Goal: Task Accomplishment & Management: Complete application form

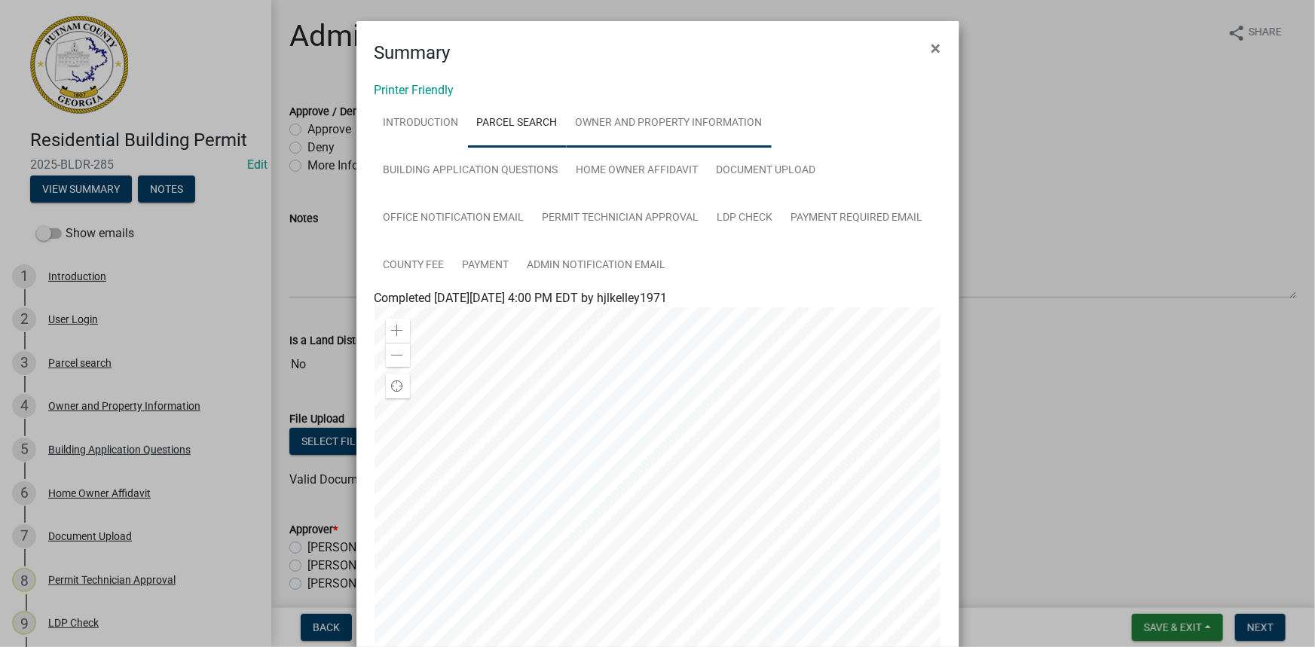
click at [670, 137] on link "Owner and Property Information" at bounding box center [669, 123] width 205 height 48
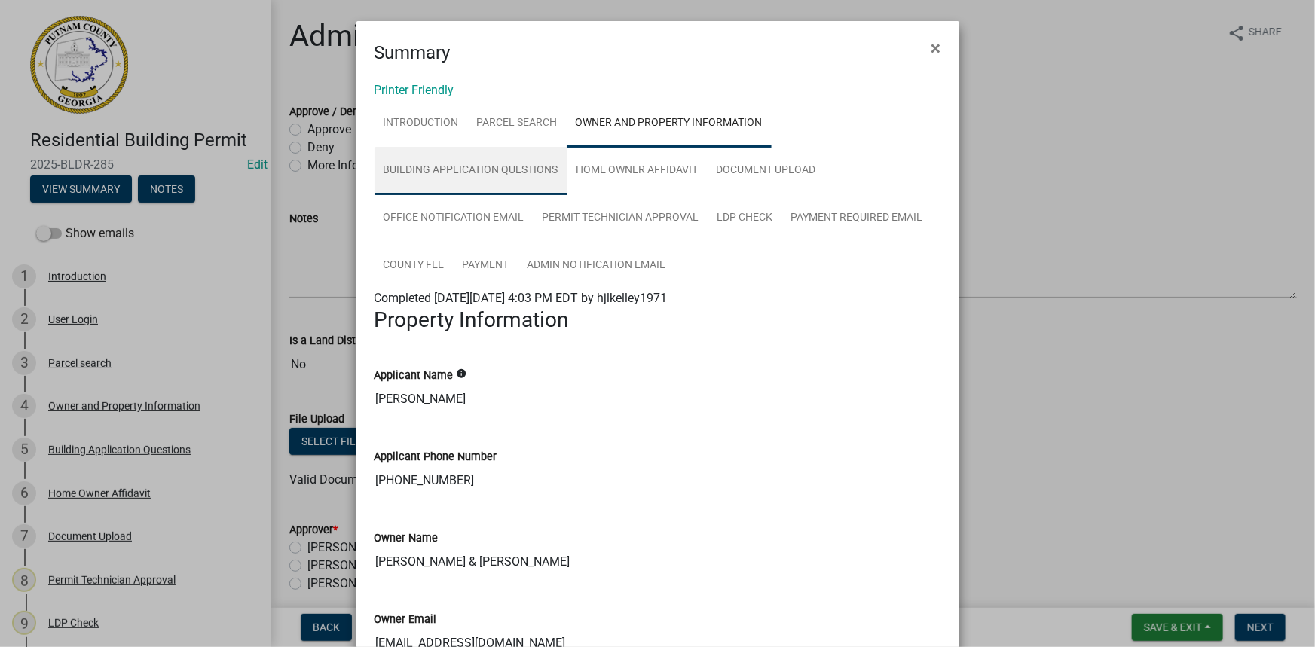
click at [518, 165] on link "Building Application Questions" at bounding box center [470, 171] width 193 height 48
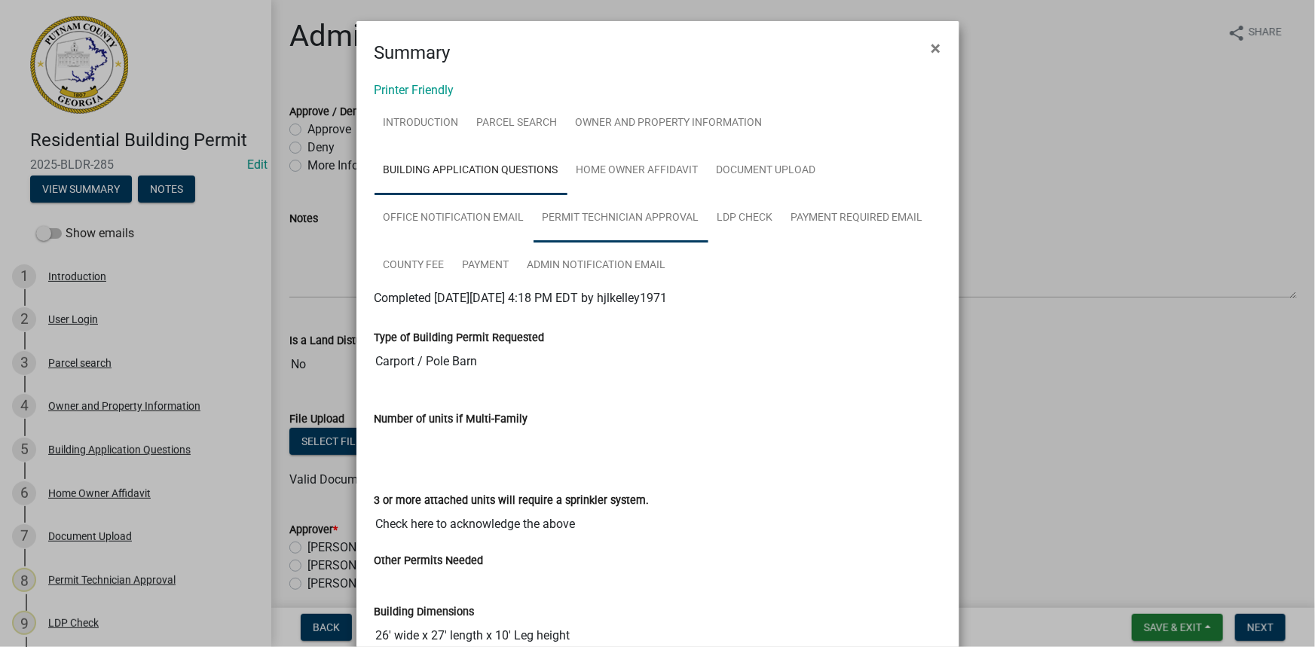
click at [645, 215] on link "Permit Technician Approval" at bounding box center [620, 218] width 175 height 48
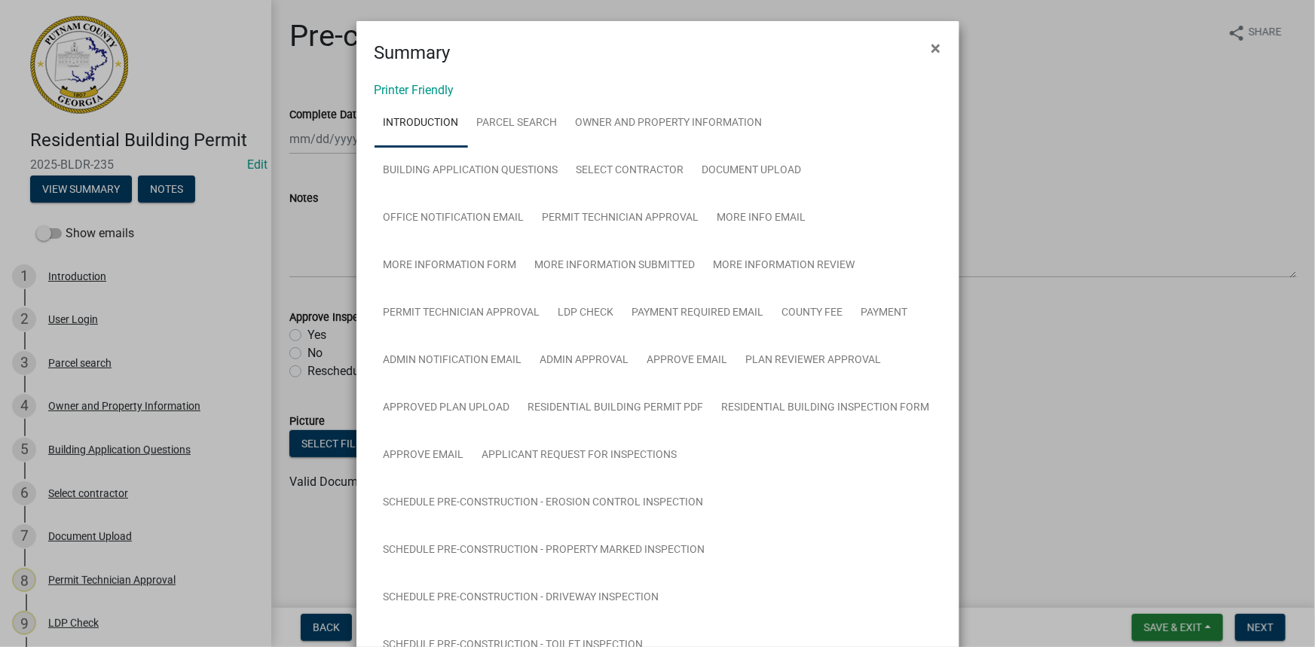
scroll to position [1507, 0]
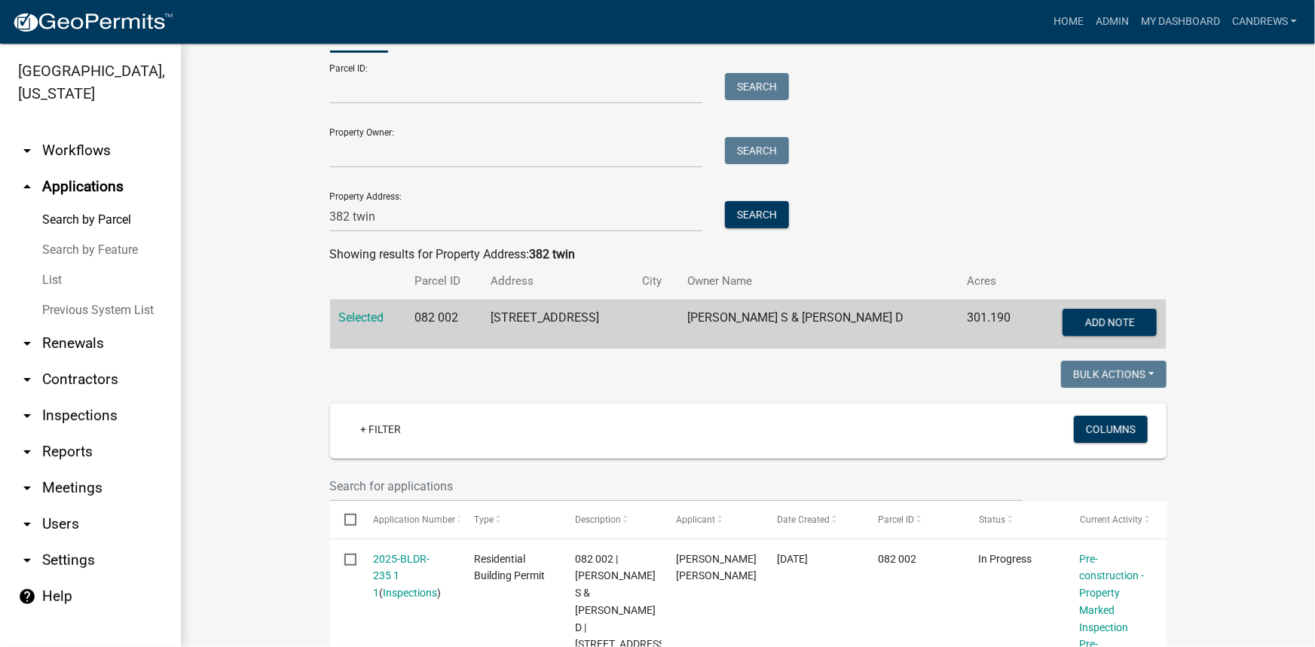
scroll to position [68, 0]
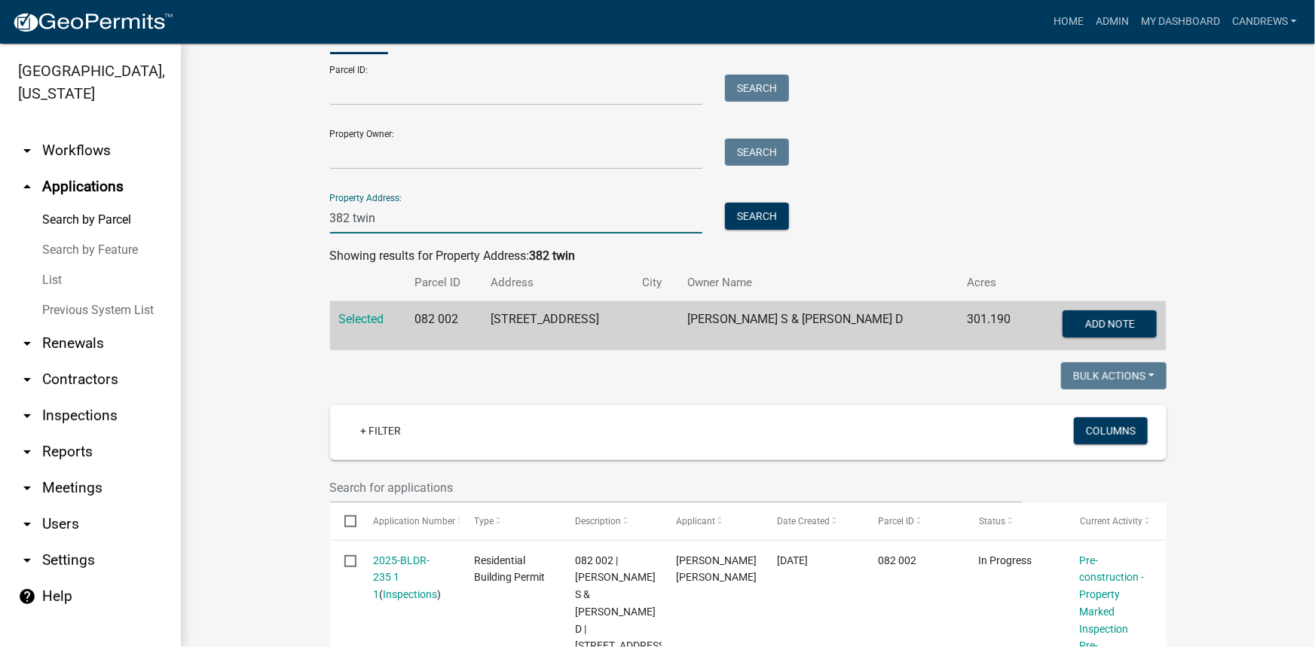
drag, startPoint x: 420, startPoint y: 218, endPoint x: 297, endPoint y: 194, distance: 126.0
click at [297, 194] on wm-workflow-application-search-view "Search Map My Parcels Parcel ID: Search Property Owner: Search Property Address…" at bounding box center [748, 572] width 1074 height 1133
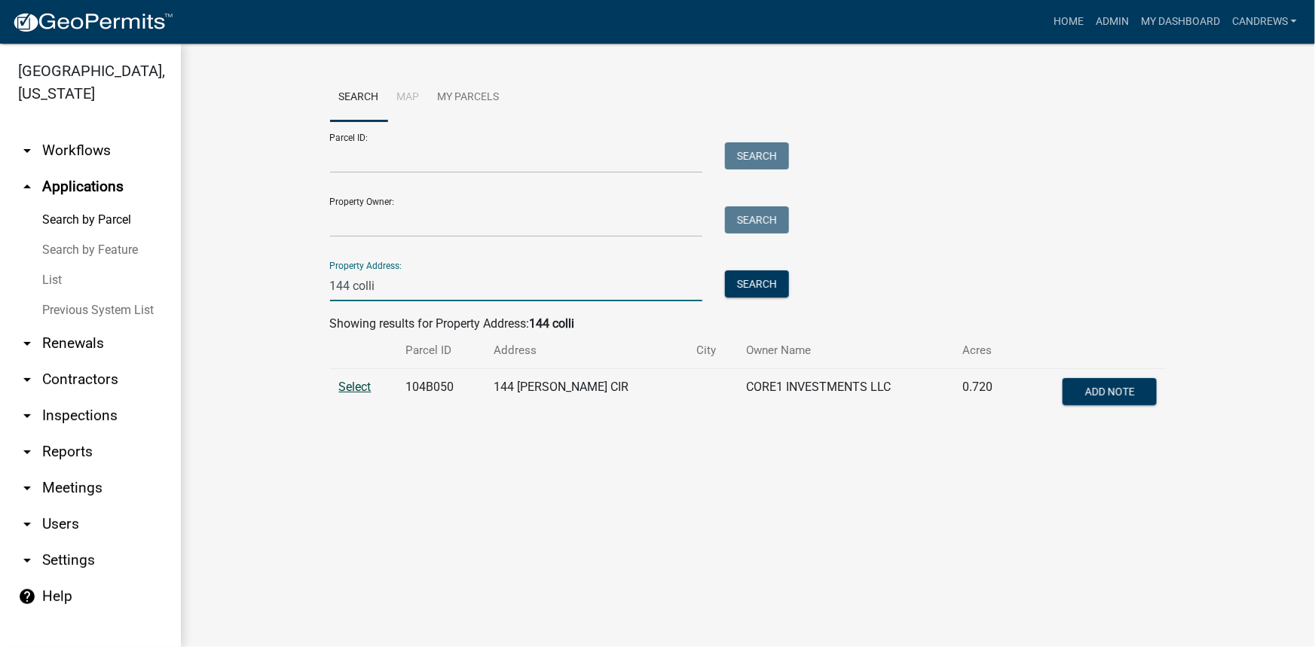
type input "144 colli"
click at [353, 392] on span "Select" at bounding box center [355, 387] width 32 height 14
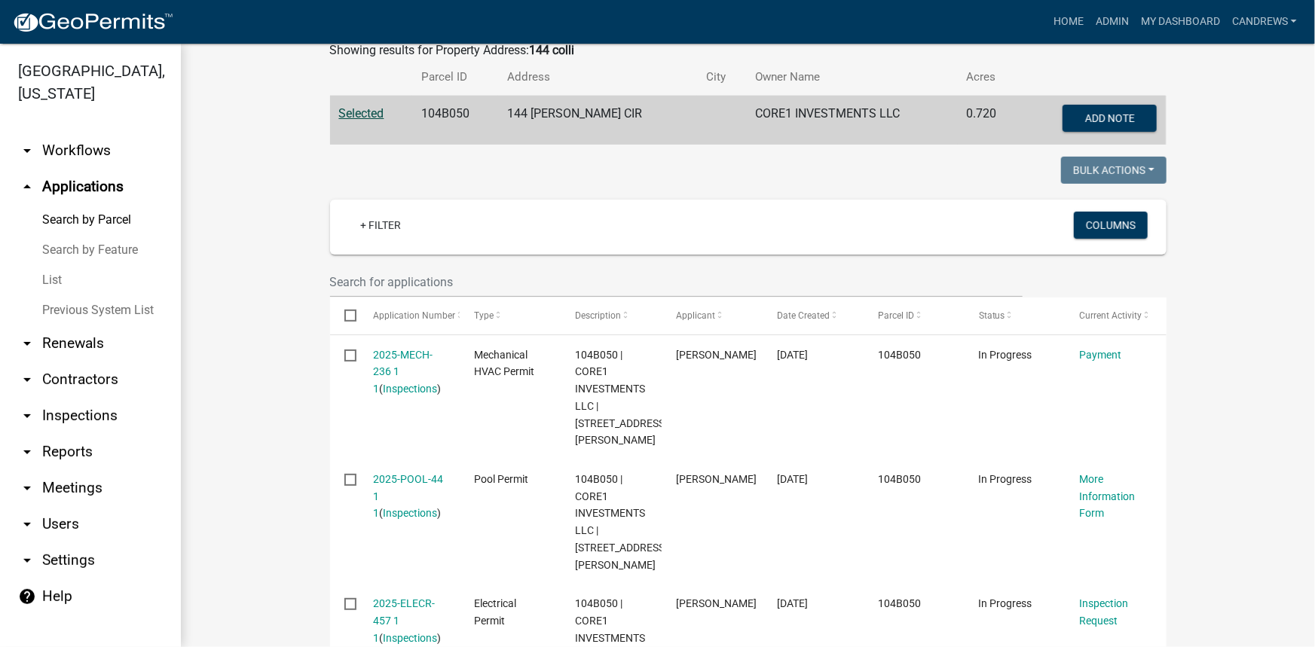
scroll to position [411, 0]
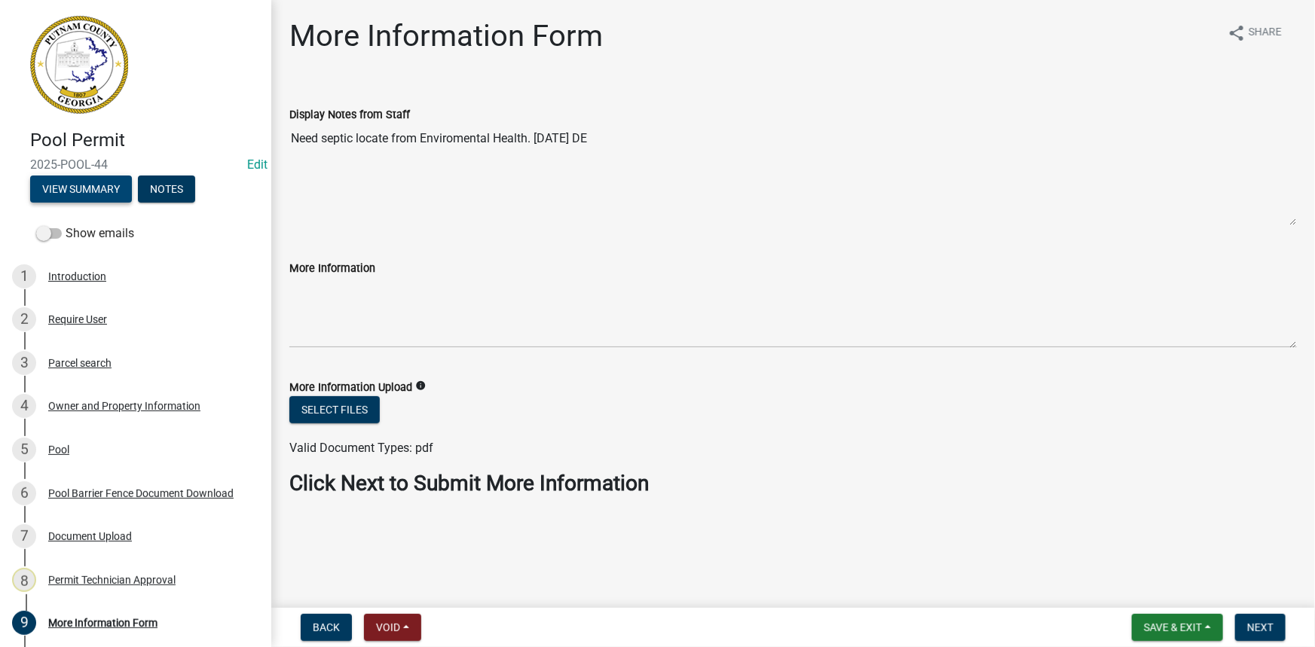
click at [89, 191] on button "View Summary" at bounding box center [81, 189] width 102 height 27
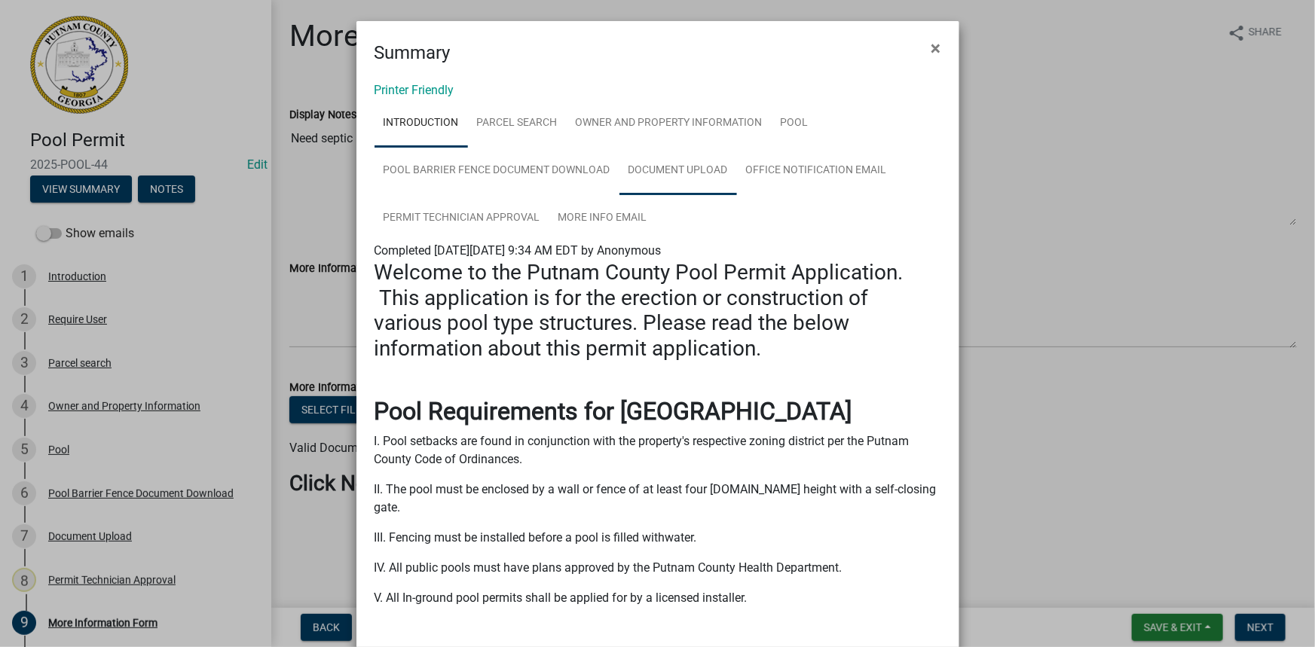
click at [689, 159] on link "Document Upload" at bounding box center [678, 171] width 118 height 48
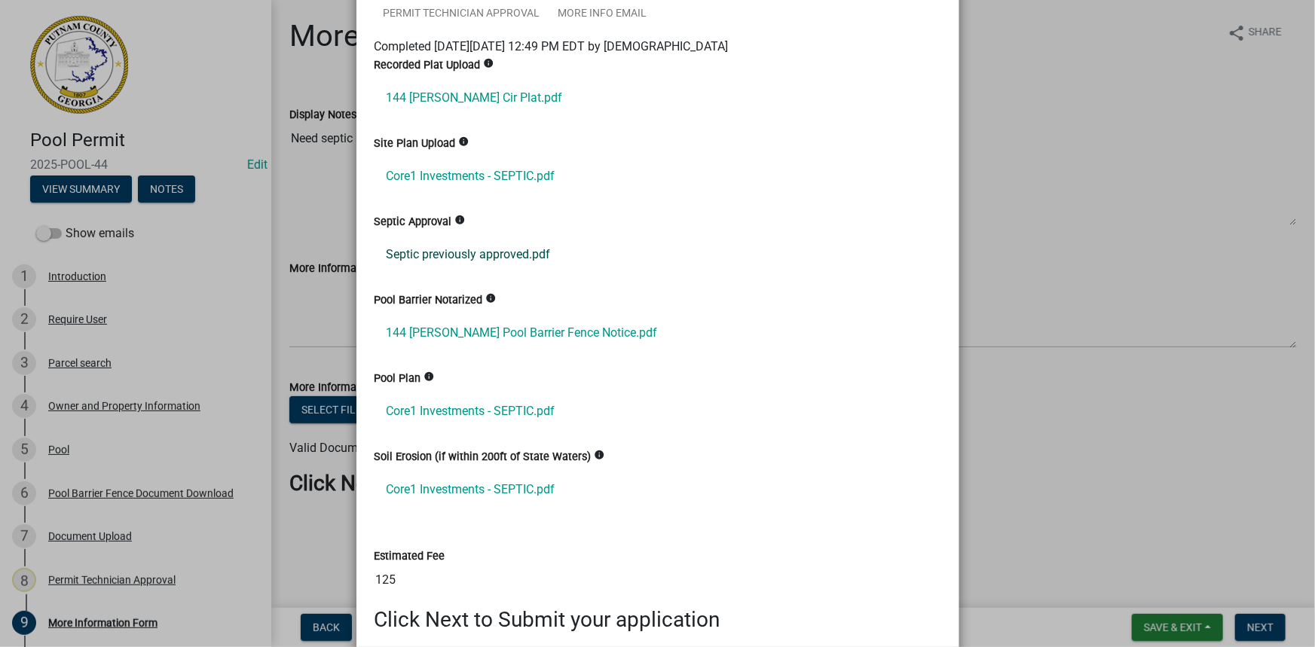
scroll to position [205, 0]
click at [478, 259] on link "Septic previously approved.pdf" at bounding box center [657, 254] width 567 height 36
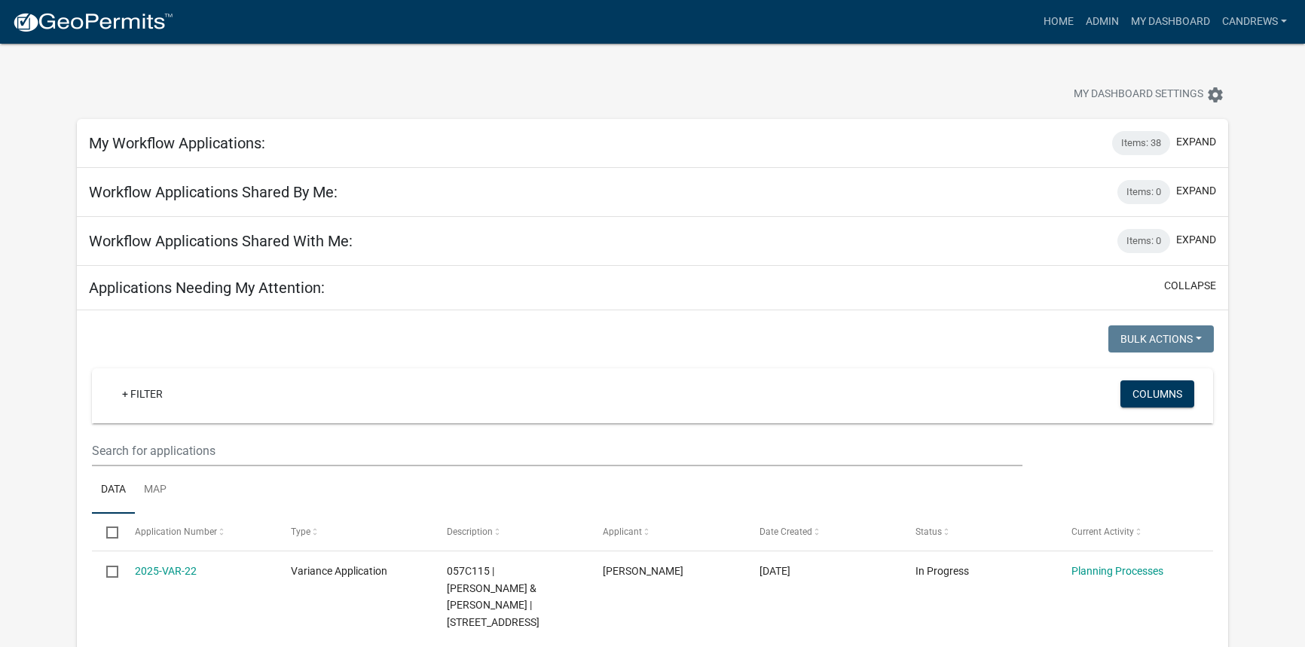
select select "2: 50"
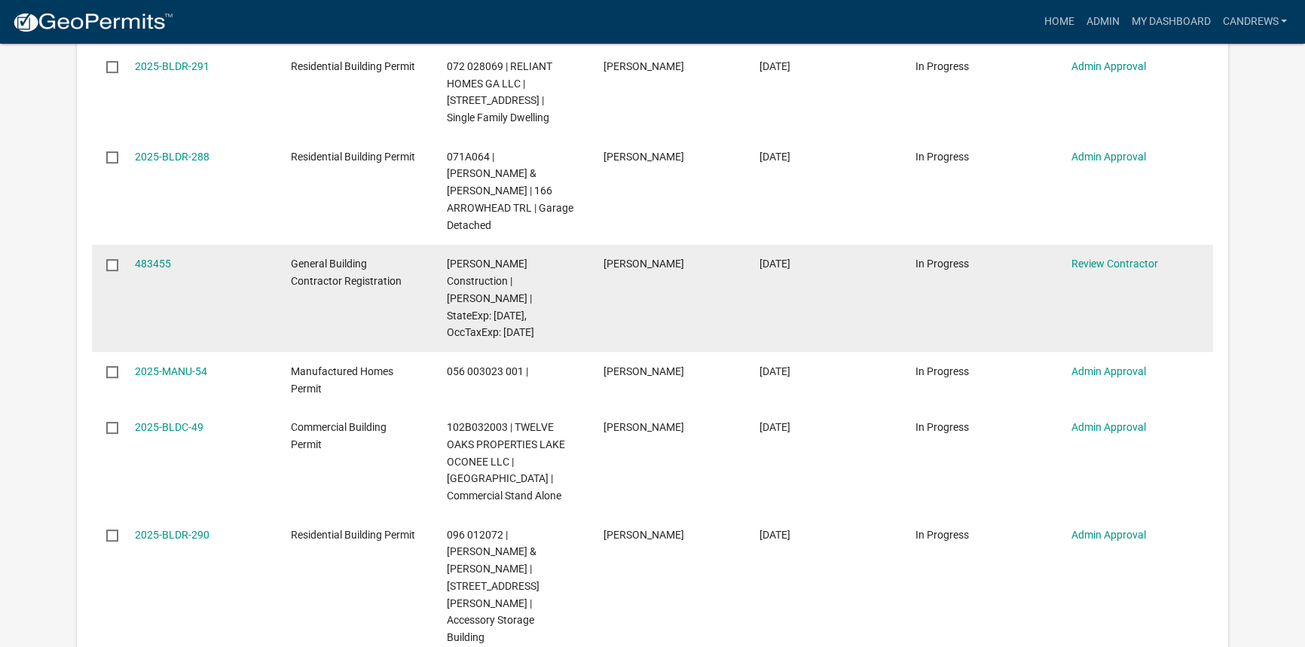
scroll to position [1096, 0]
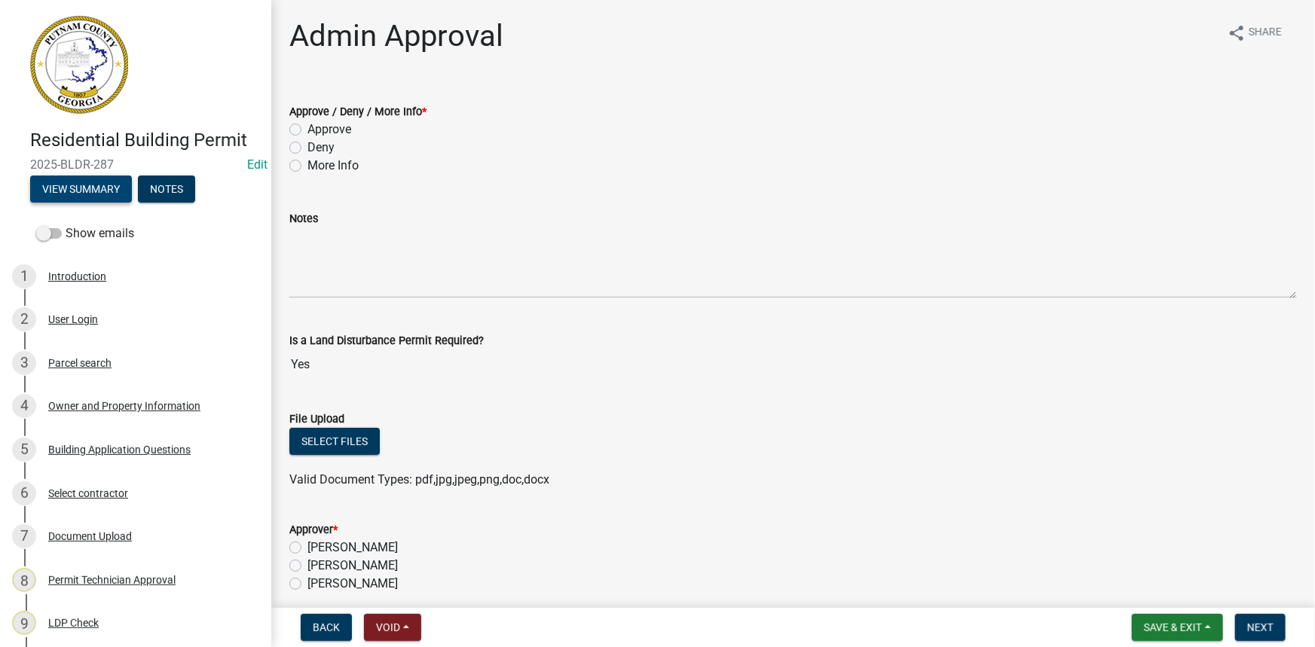
click at [93, 188] on button "View Summary" at bounding box center [81, 189] width 102 height 27
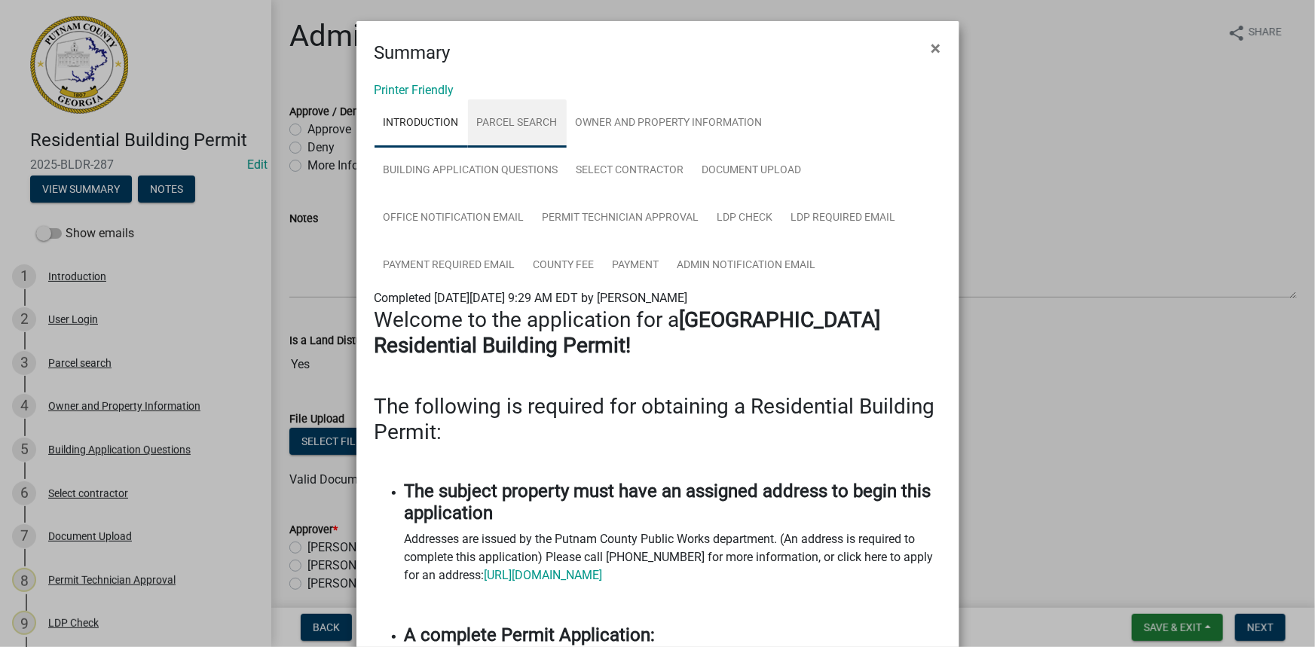
click at [548, 114] on link "Parcel search" at bounding box center [517, 123] width 99 height 48
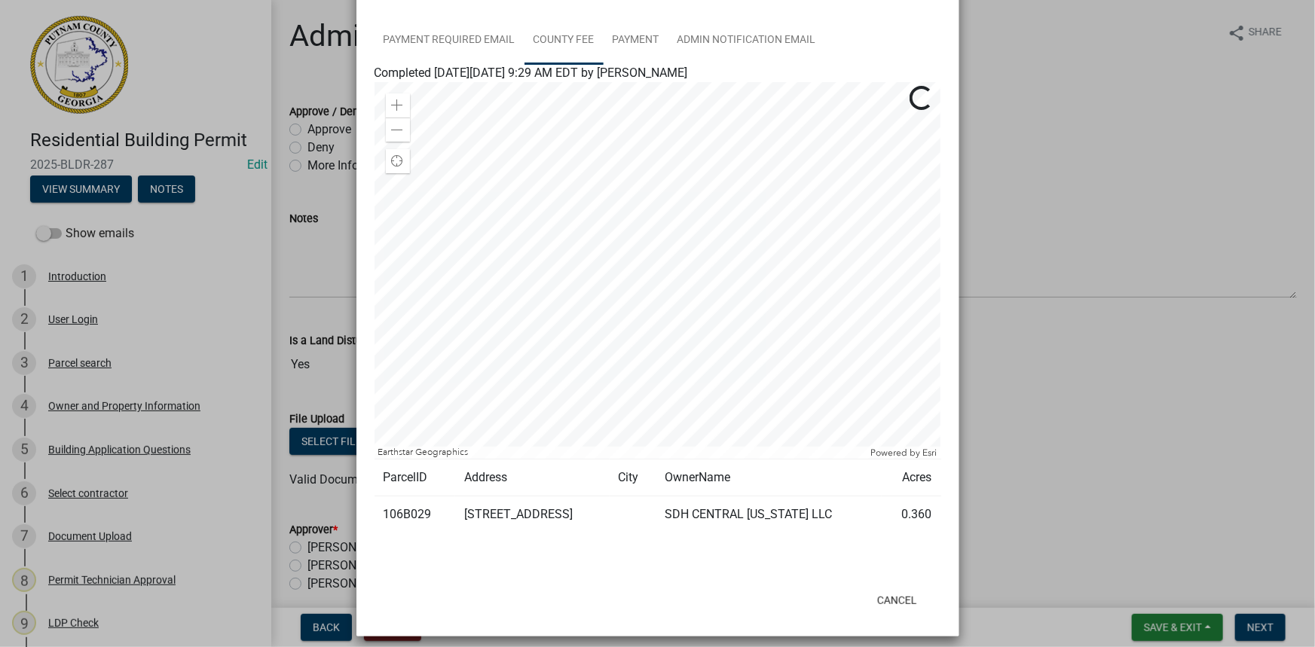
scroll to position [234, 0]
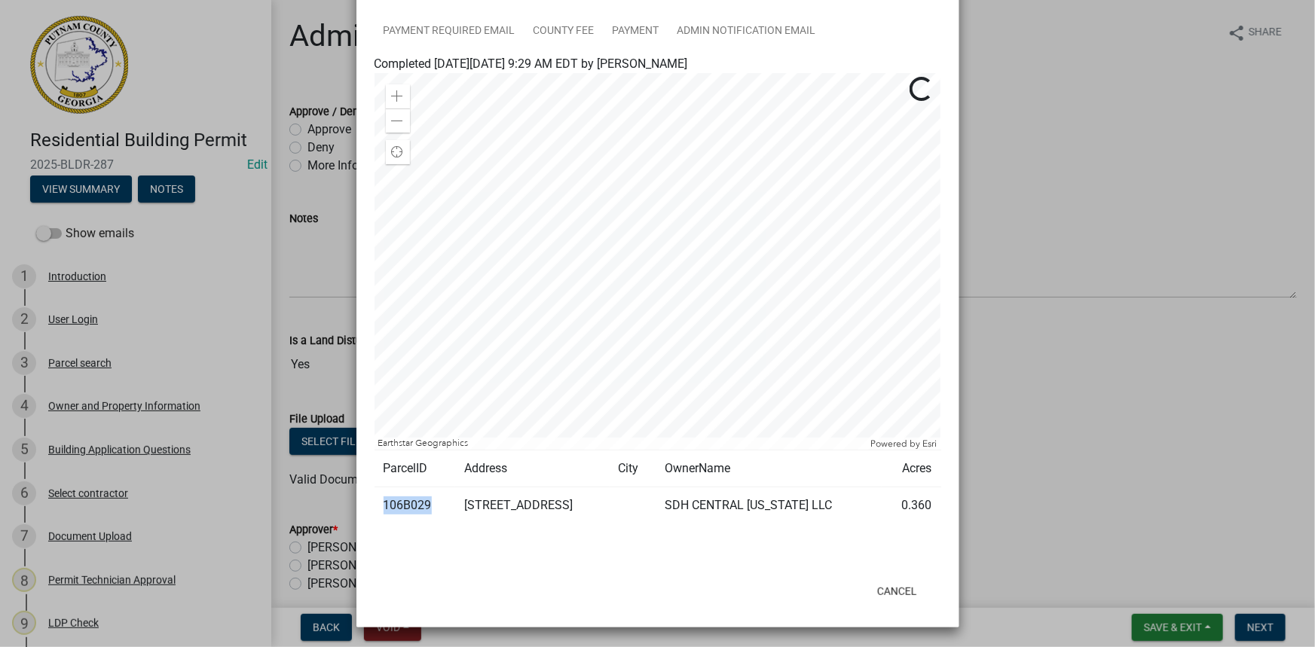
drag, startPoint x: 426, startPoint y: 504, endPoint x: 381, endPoint y: 504, distance: 44.5
click at [381, 504] on td "106B029" at bounding box center [414, 505] width 81 height 37
copy td "106B029"
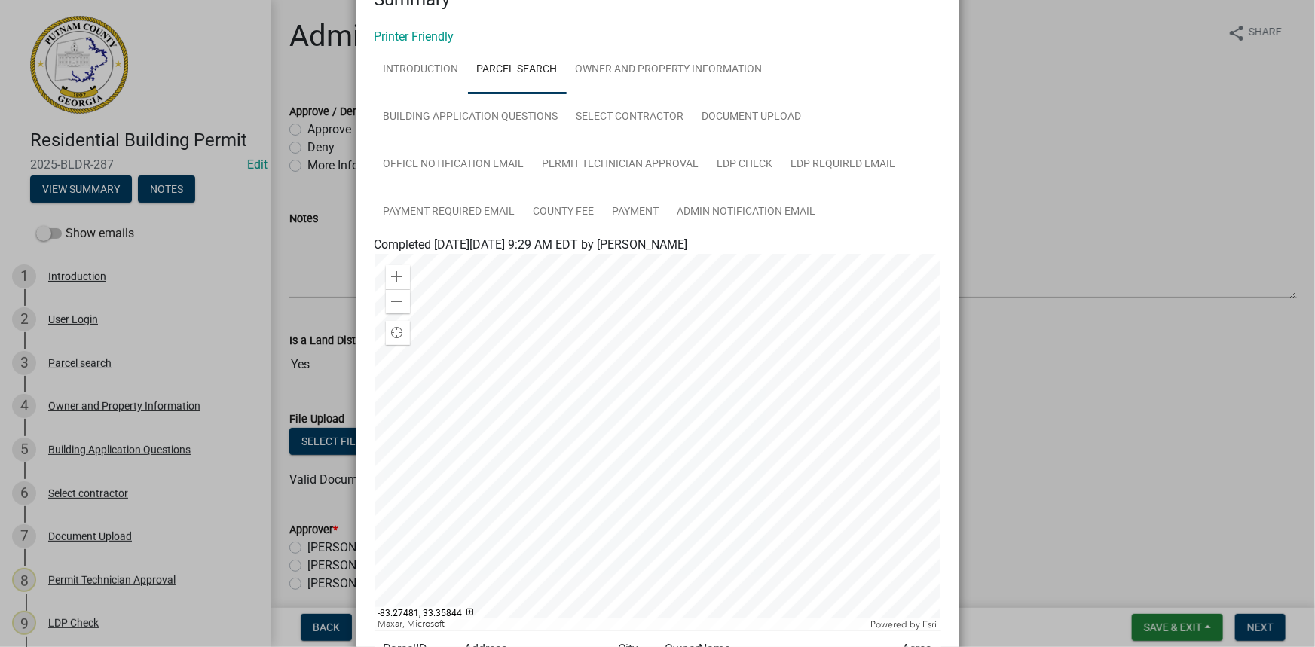
scroll to position [29, 0]
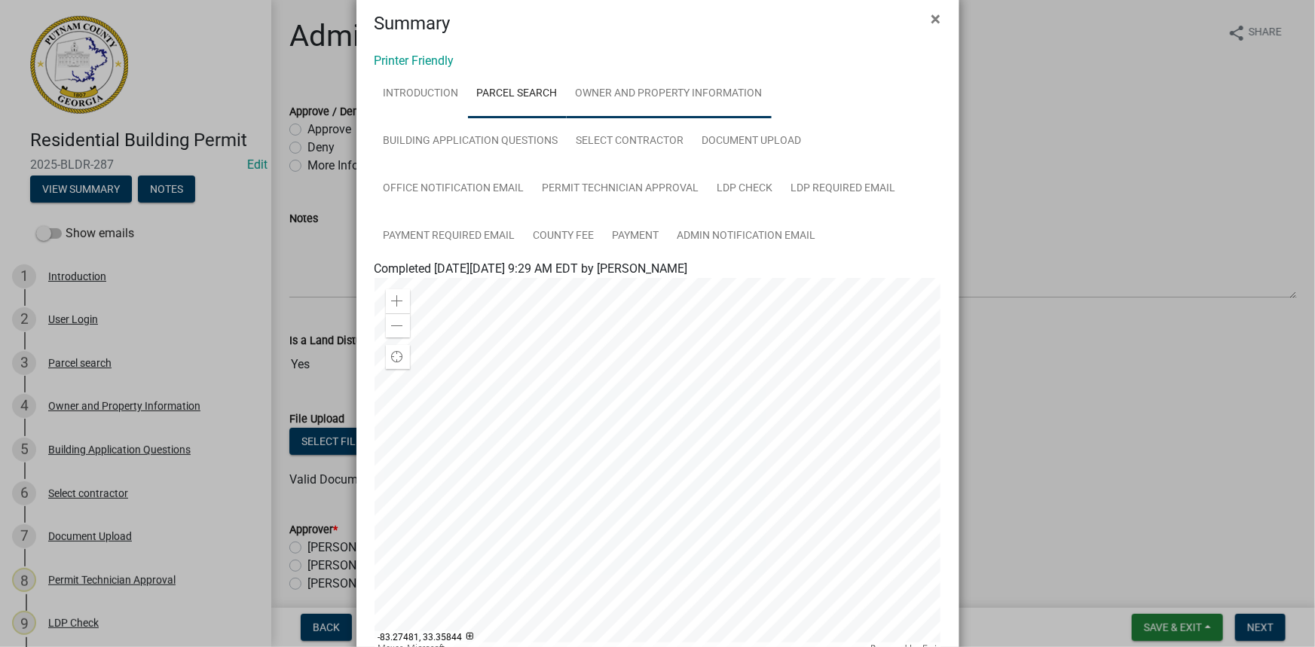
click at [638, 82] on link "Owner and Property Information" at bounding box center [669, 94] width 205 height 48
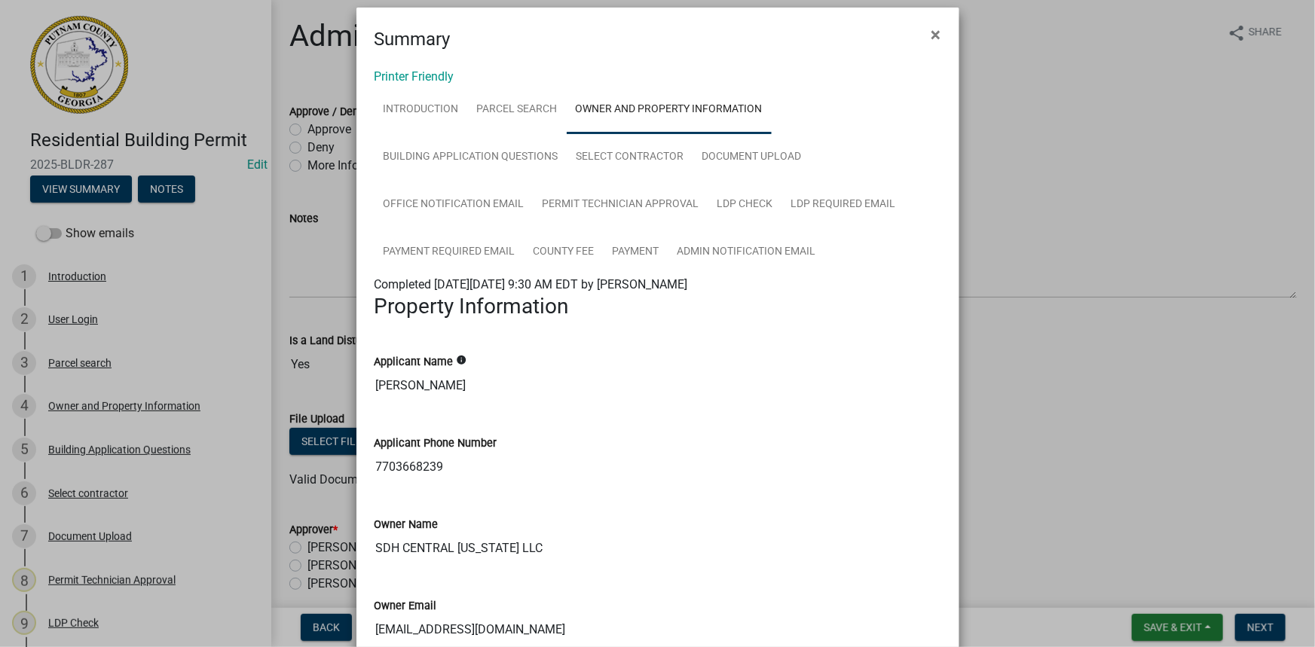
scroll to position [0, 0]
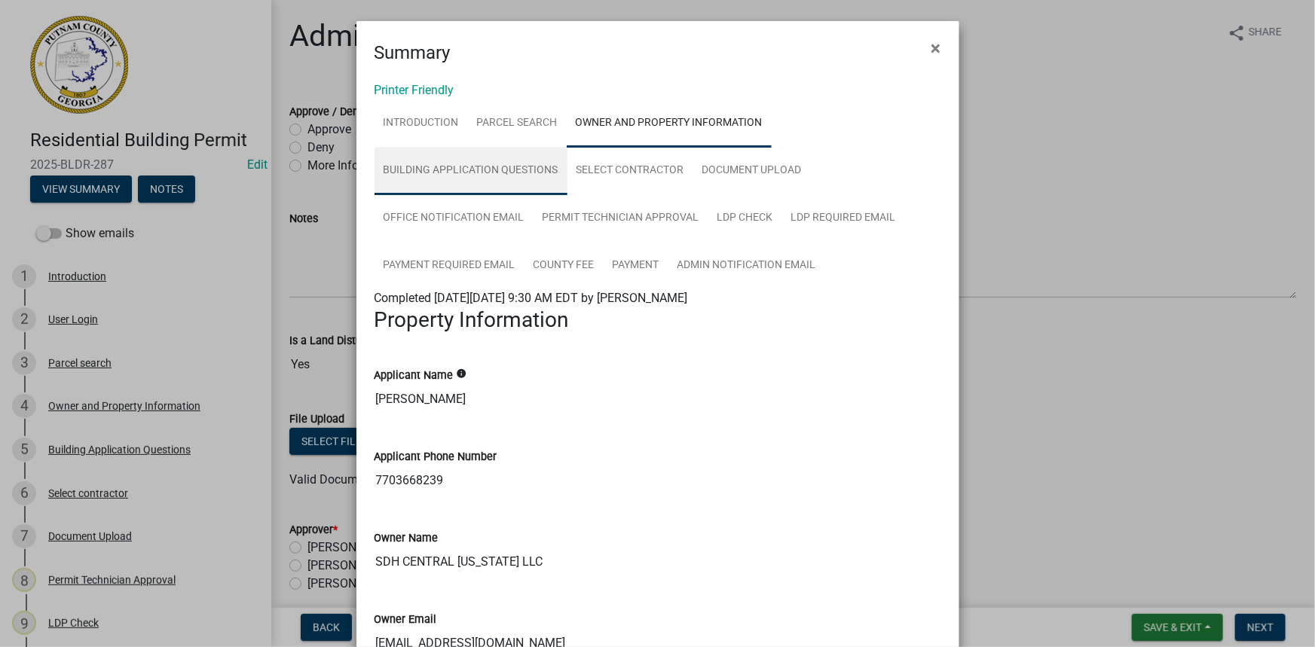
click at [504, 187] on link "Building Application Questions" at bounding box center [470, 171] width 193 height 48
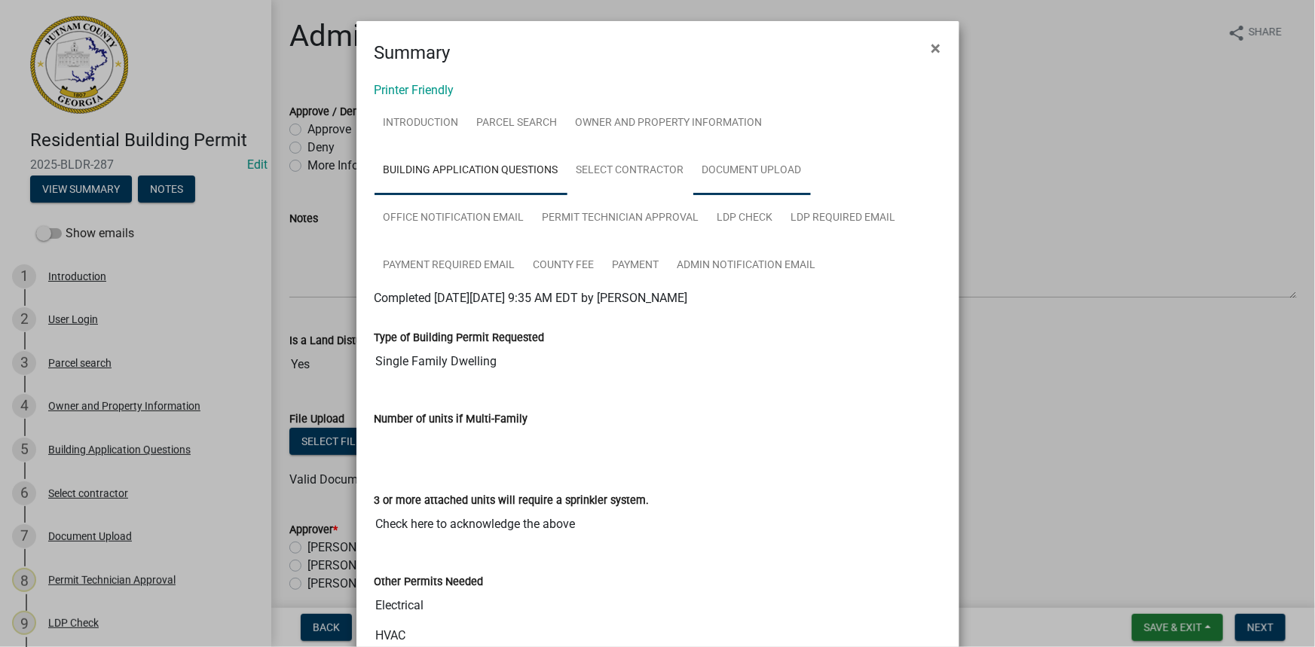
click at [707, 189] on link "Document Upload" at bounding box center [752, 171] width 118 height 48
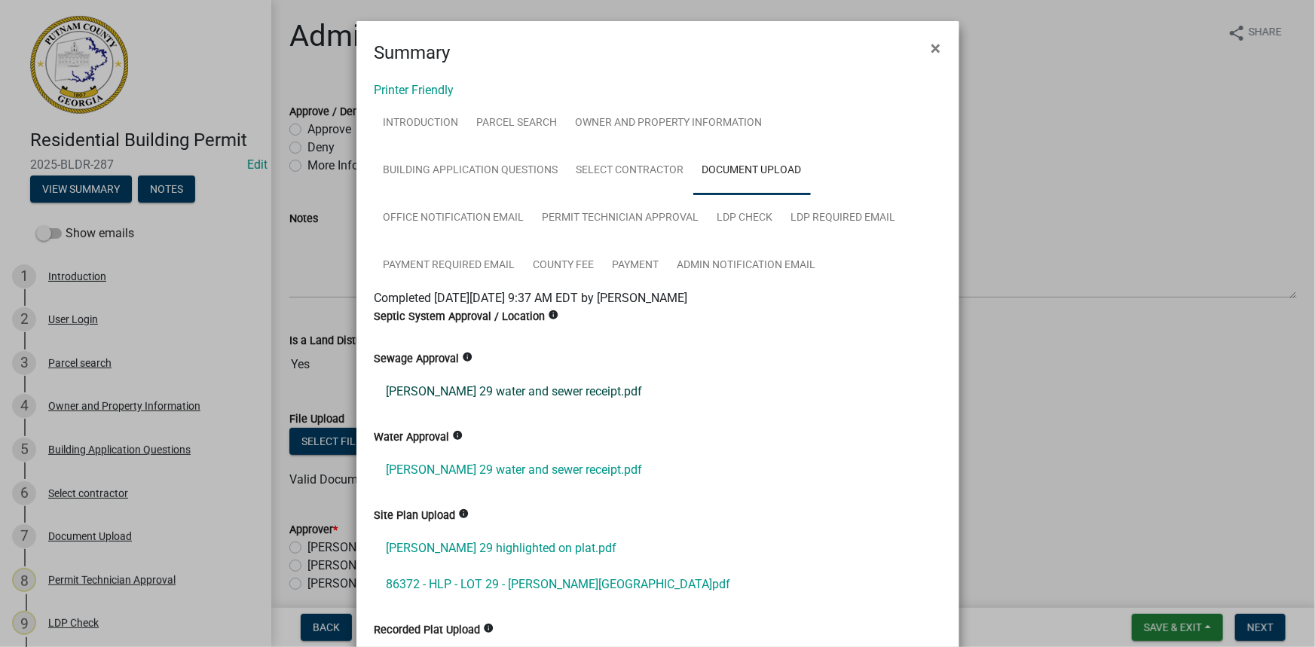
click at [519, 392] on link "Maddox 29 water and sewer receipt.pdf" at bounding box center [657, 392] width 567 height 36
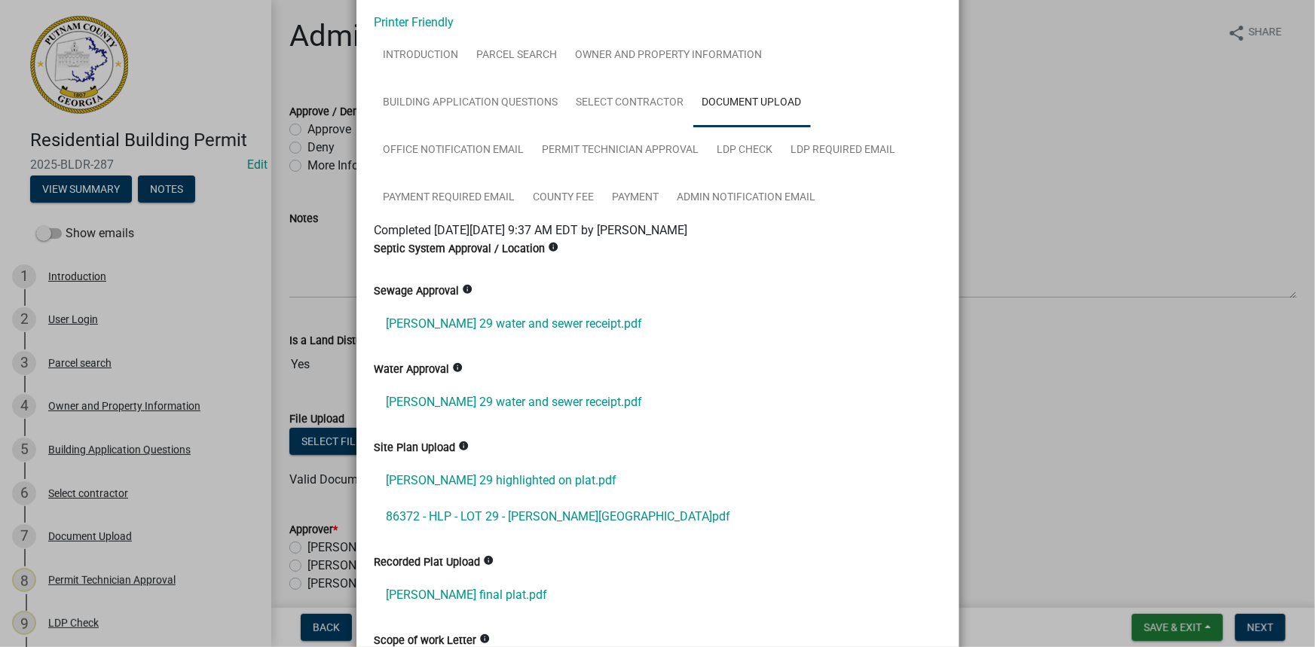
scroll to position [136, 0]
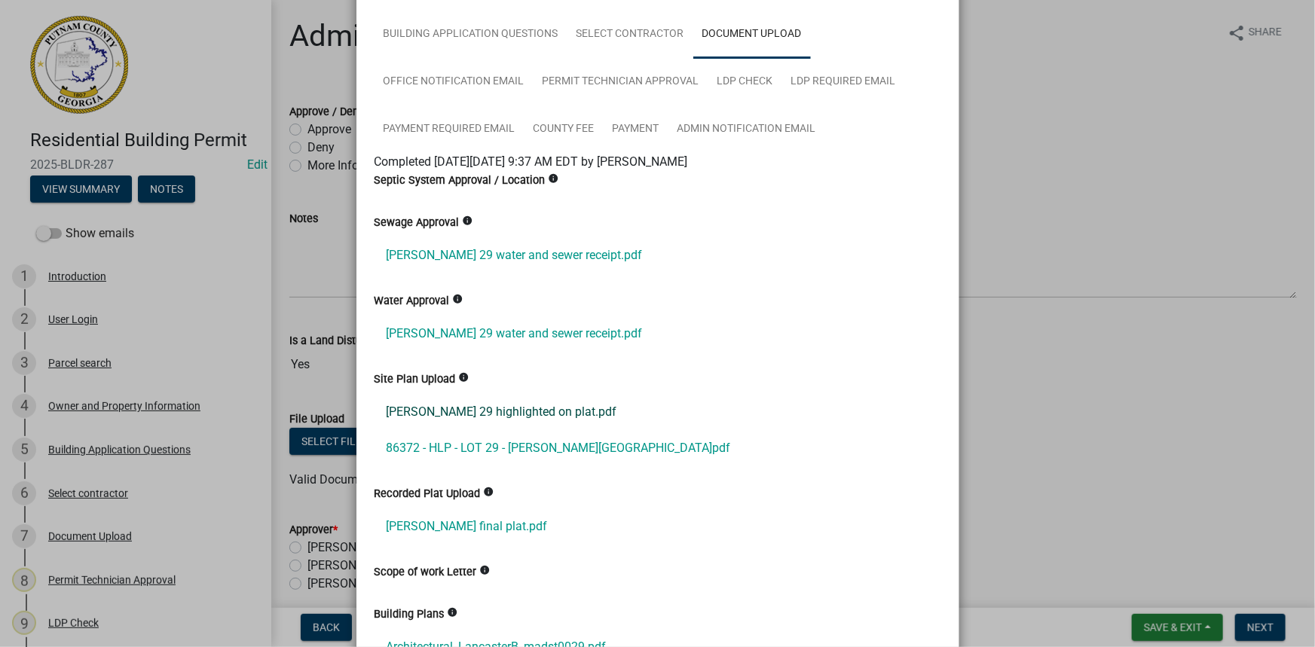
click at [487, 408] on link "Maddox 29 highlighted on plat.pdf" at bounding box center [657, 412] width 567 height 36
click at [482, 444] on link "86372 - HLP - LOT 29 - MADDOX STATION.pdf" at bounding box center [657, 448] width 567 height 36
click at [445, 526] on link "Maddox final plat.pdf" at bounding box center [657, 527] width 567 height 36
click at [501, 439] on link "86372 - HLP - LOT 29 - MADDOX STATION.pdf" at bounding box center [657, 448] width 567 height 36
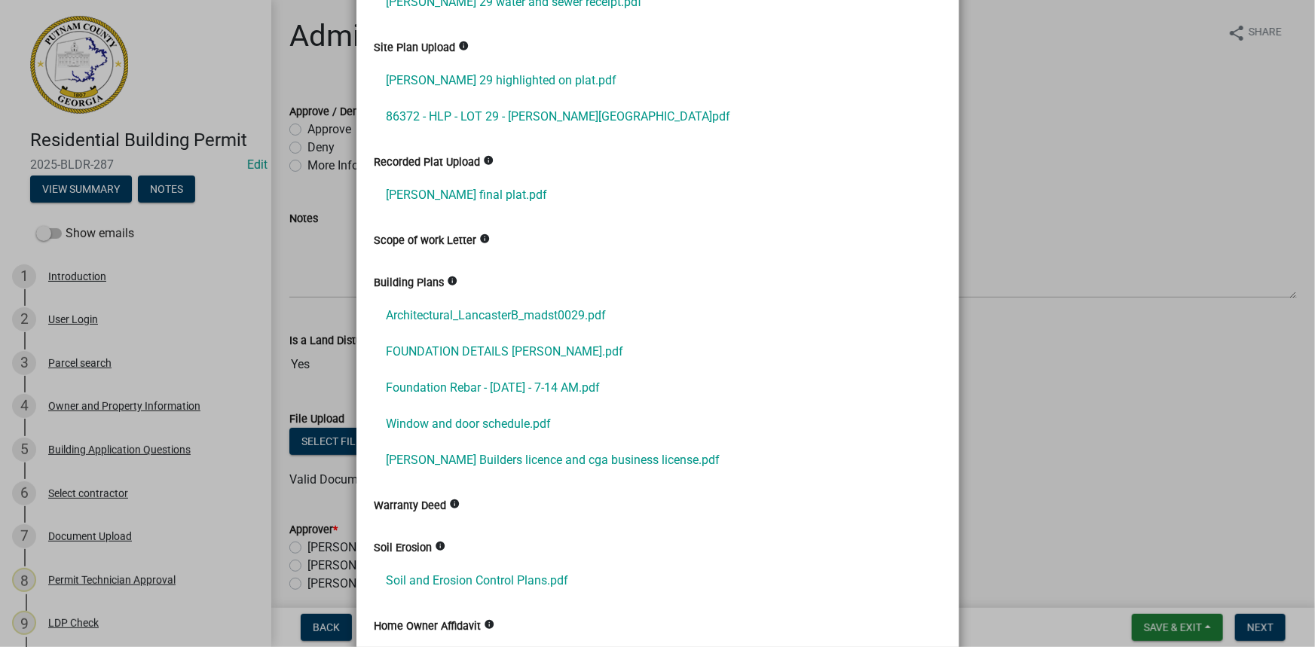
scroll to position [479, 0]
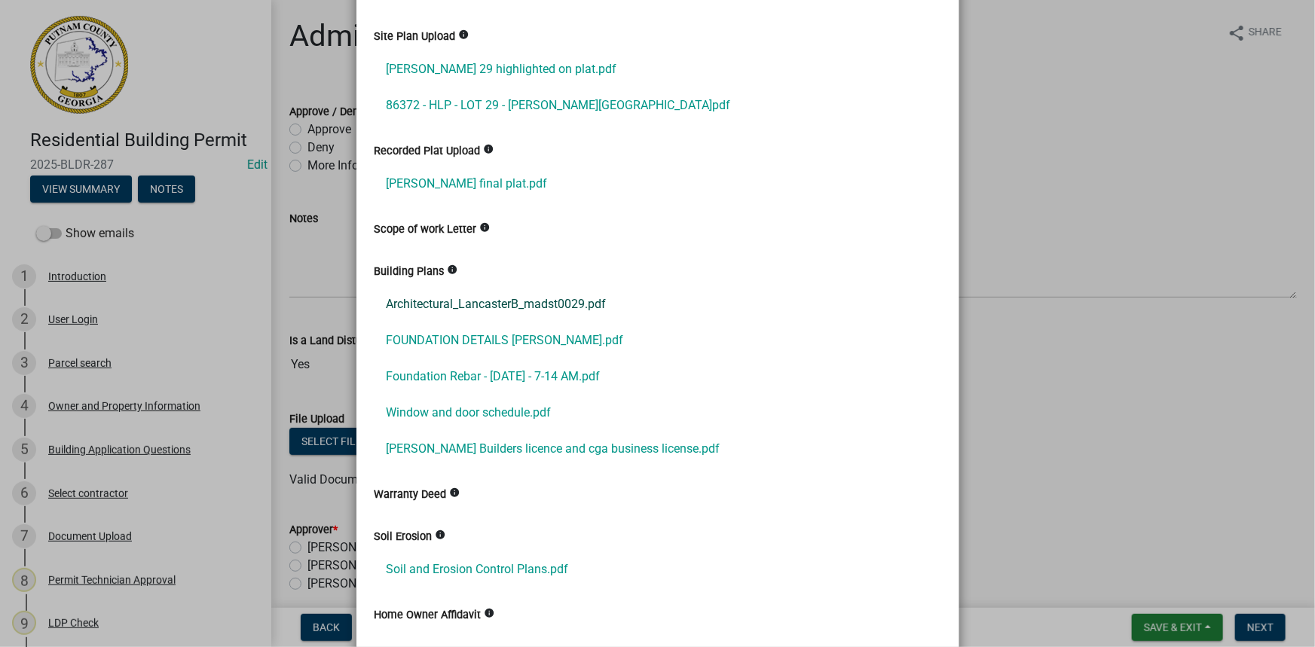
click at [494, 299] on link "Architectural_LancasterB_madst0029.pdf" at bounding box center [657, 304] width 567 height 36
click at [507, 361] on link "Foundation Rebar - Aug 30 2024 - 7-14 AM.pdf" at bounding box center [657, 377] width 567 height 36
click at [551, 349] on link "FOUNDATION DETAILS MADDOX.pdf" at bounding box center [657, 340] width 567 height 36
click at [497, 442] on link "Justin Builders licence and cga business license.pdf" at bounding box center [657, 449] width 567 height 36
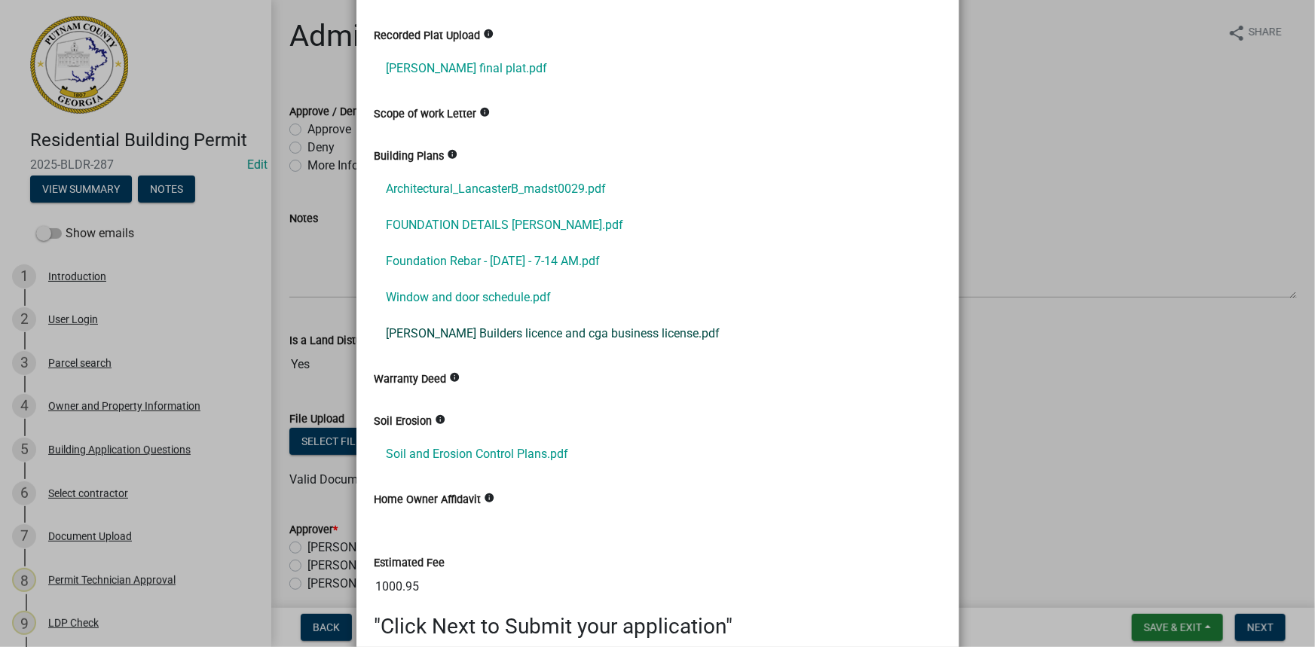
scroll to position [616, 0]
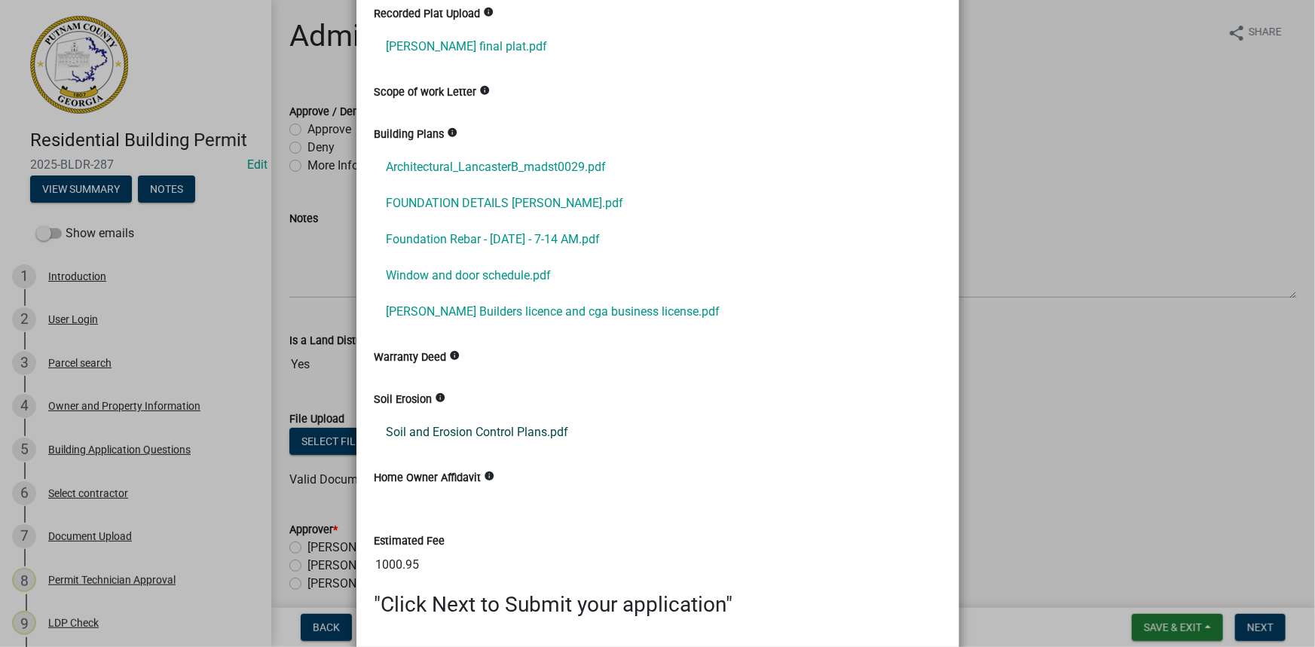
click at [536, 427] on link "Soil and Erosion Control Plans.pdf" at bounding box center [657, 432] width 567 height 36
click at [75, 537] on ngb-modal-window "Summary × Printer Friendly Introduction Parcel search Owner and Property Inform…" at bounding box center [657, 323] width 1315 height 647
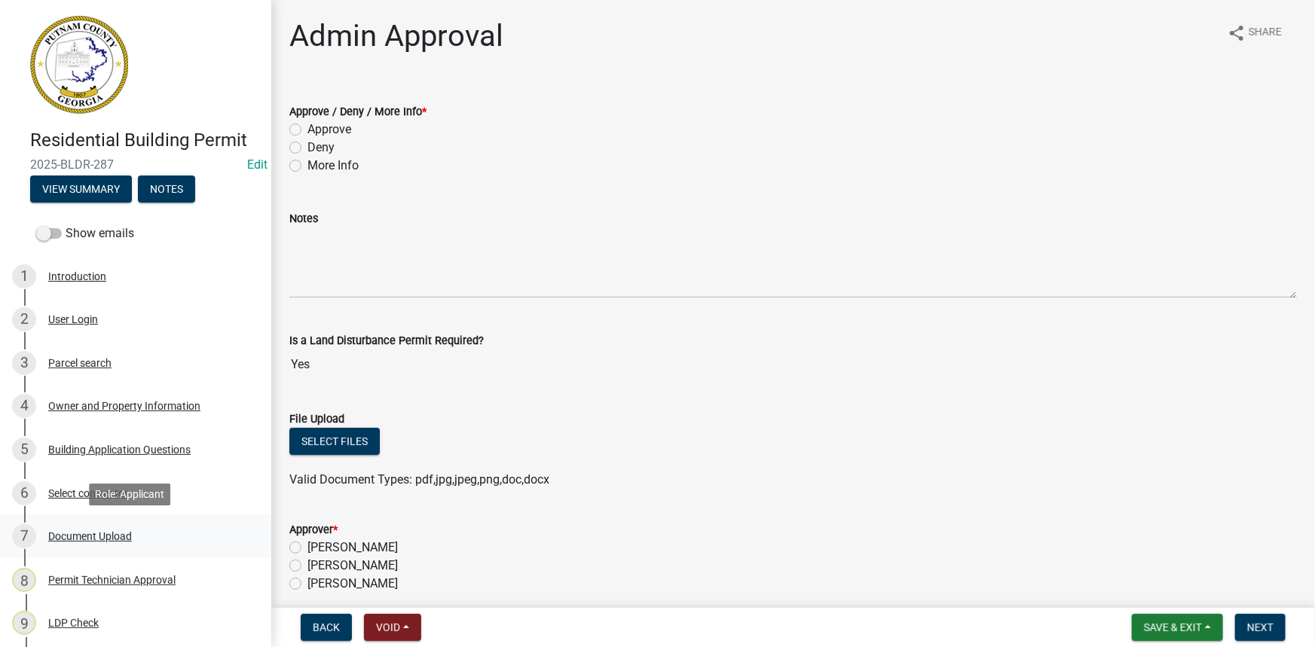
click at [76, 536] on div "Document Upload" at bounding box center [90, 536] width 84 height 11
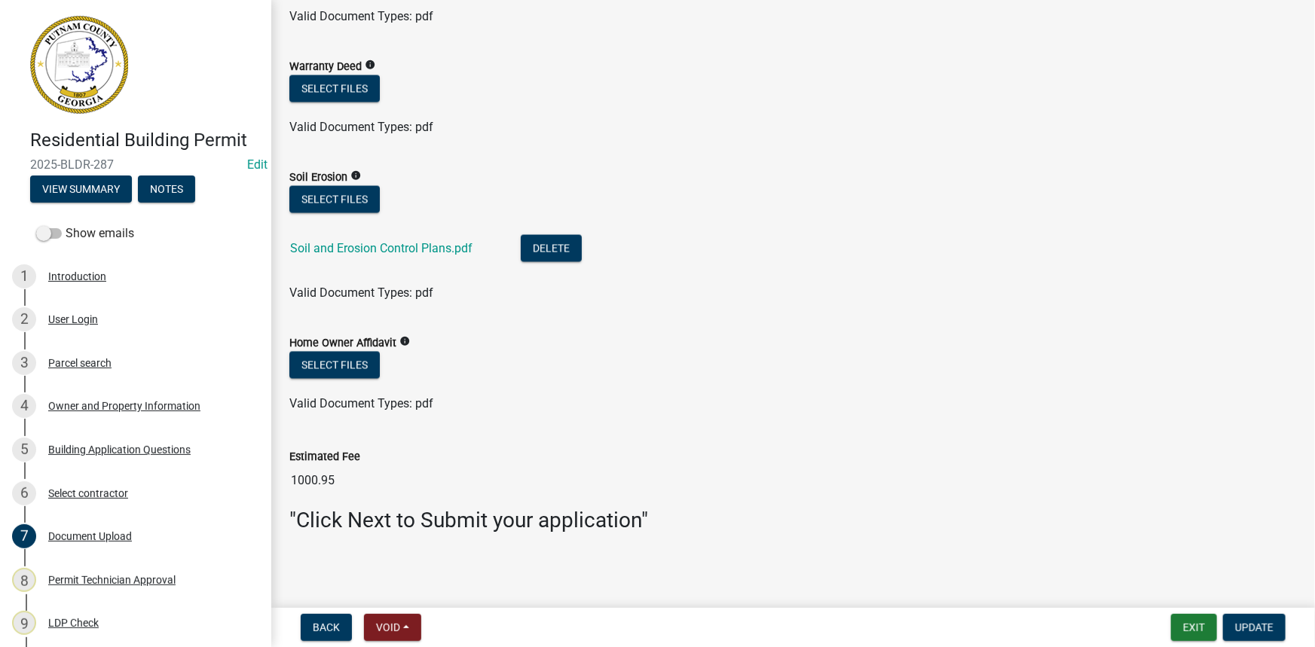
scroll to position [1371, 0]
click at [353, 185] on button "Select files" at bounding box center [334, 198] width 90 height 27
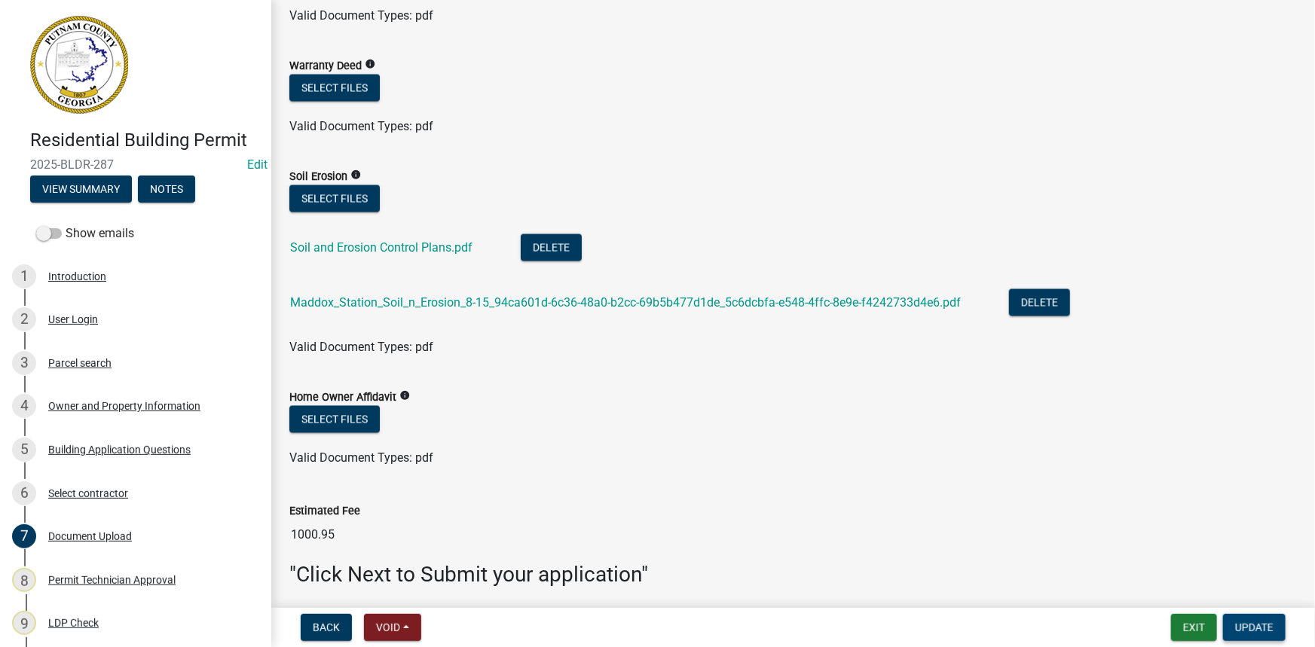
click at [1235, 631] on span "Update" at bounding box center [1254, 628] width 38 height 12
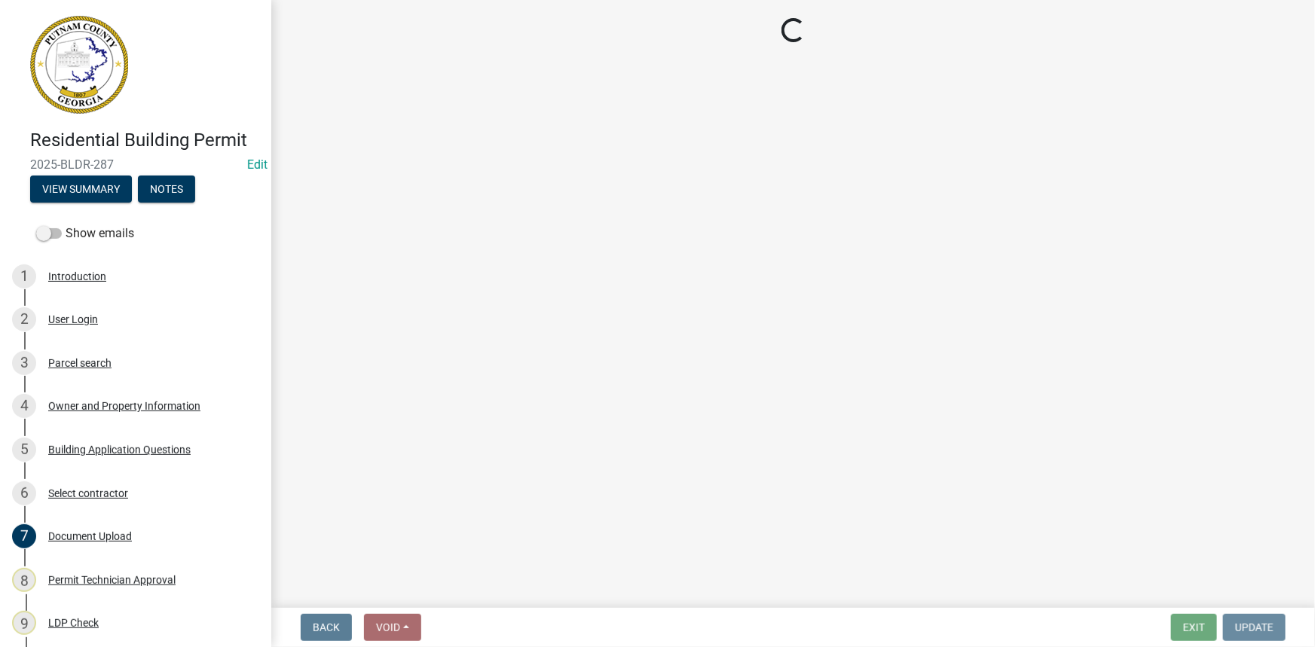
scroll to position [0, 0]
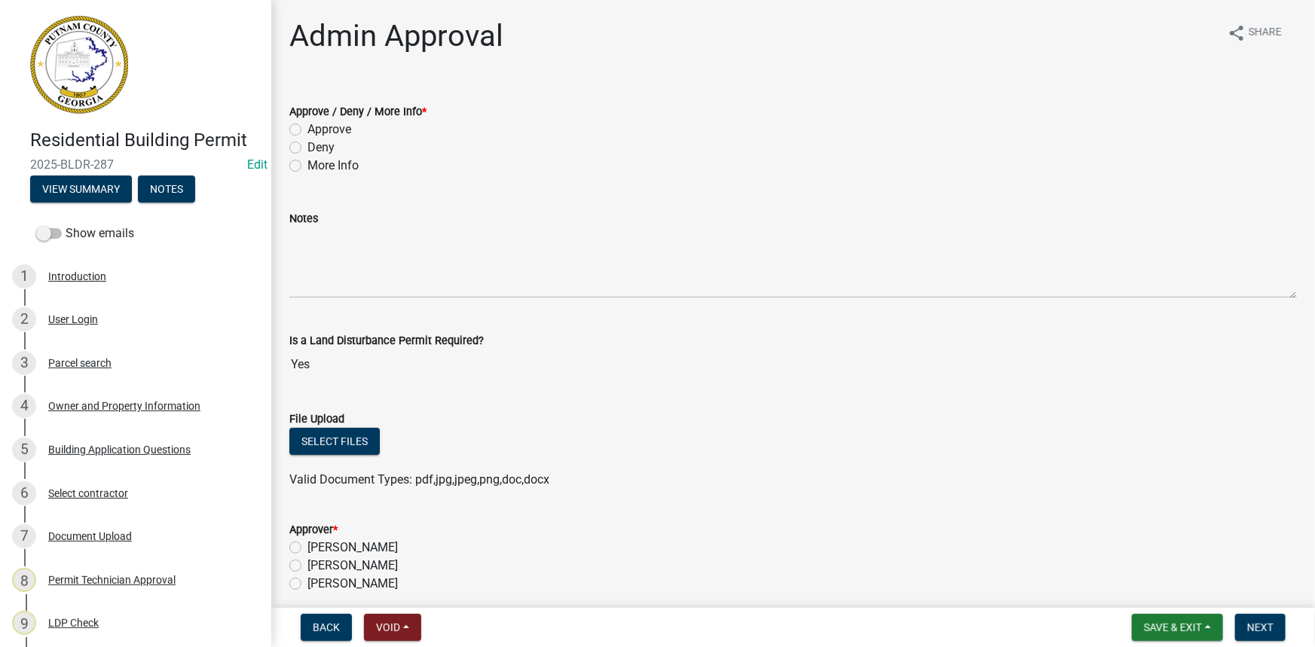
click at [315, 131] on label "Approve" at bounding box center [329, 130] width 44 height 18
click at [315, 130] on input "Approve" at bounding box center [312, 126] width 10 height 10
radio input "true"
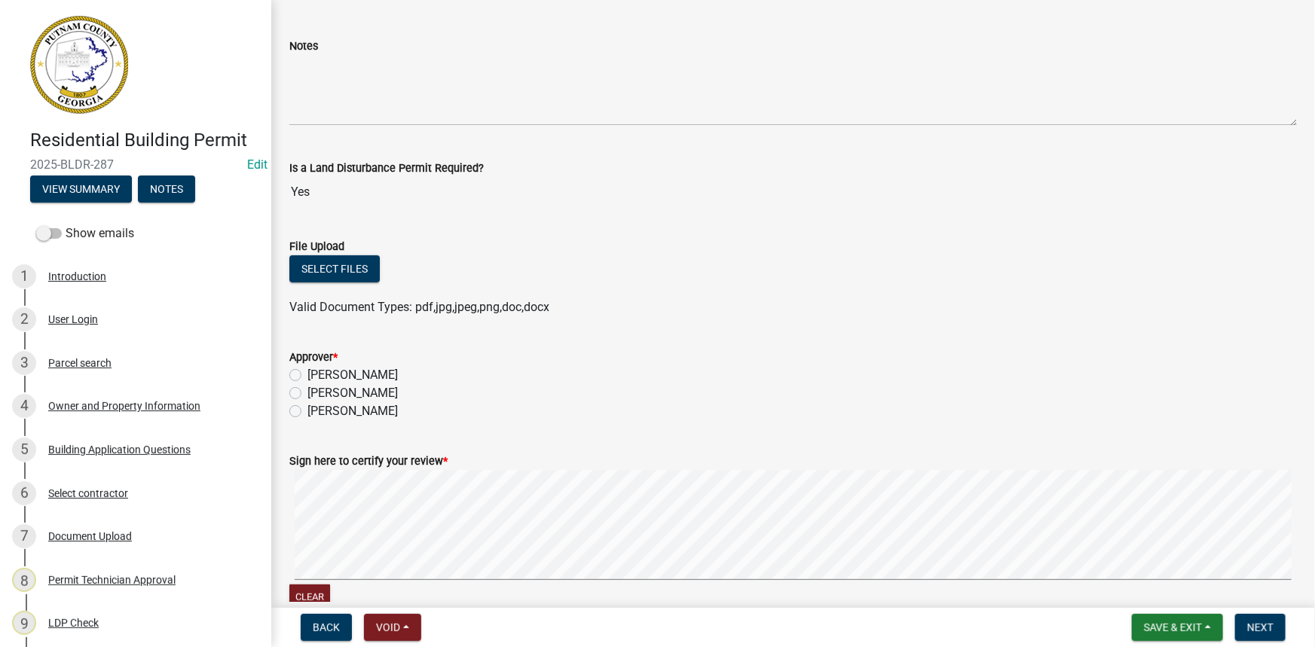
scroll to position [205, 0]
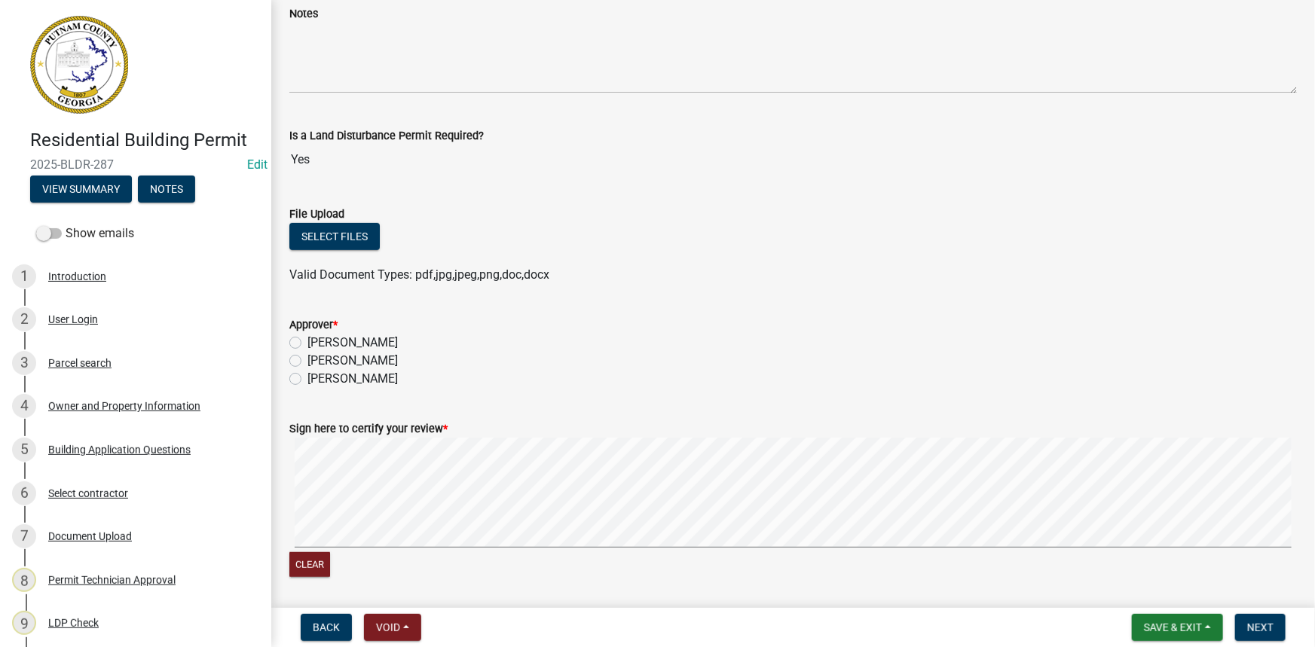
click at [385, 354] on label "Courtney Andrews" at bounding box center [352, 361] width 90 height 18
click at [317, 354] on input "Courtney Andrews" at bounding box center [312, 357] width 10 height 10
radio input "true"
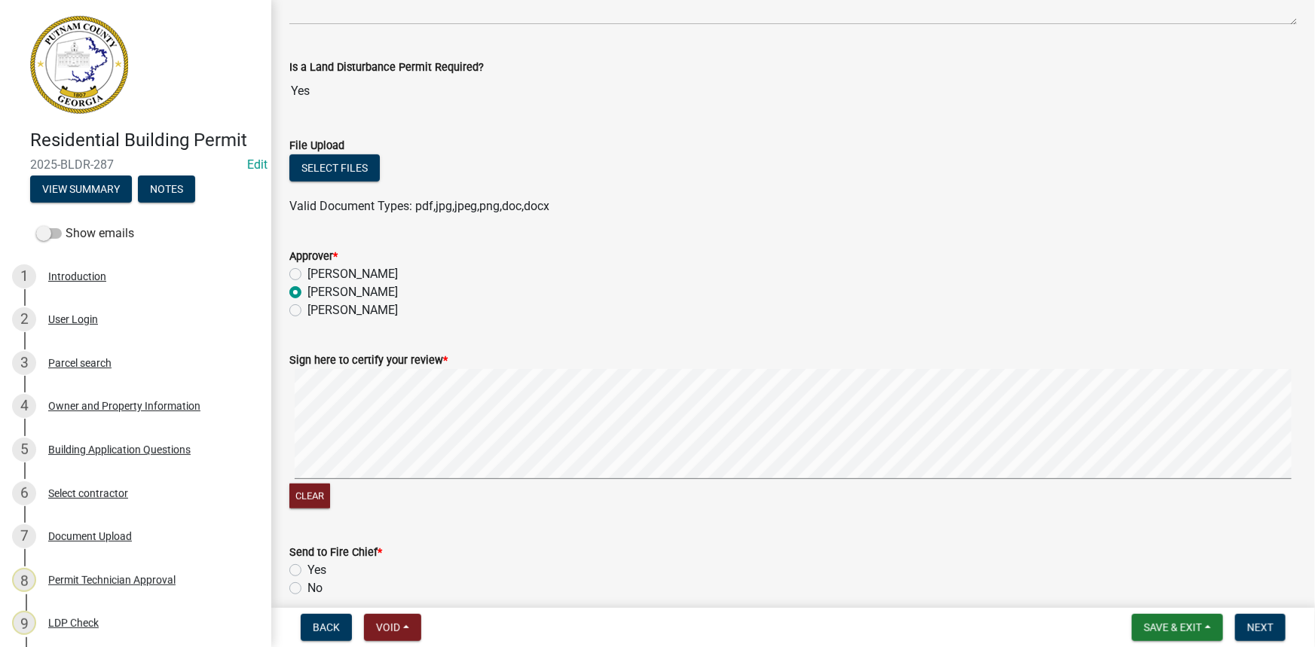
scroll to position [426, 0]
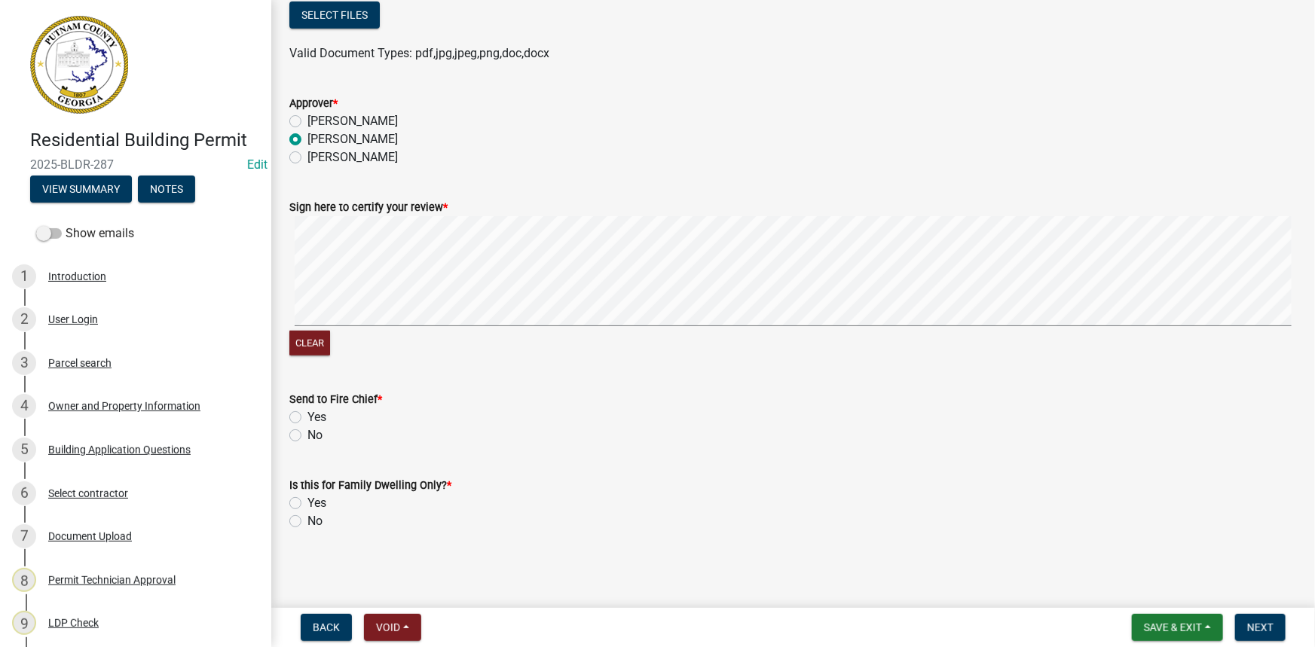
click at [308, 441] on label "No" at bounding box center [314, 435] width 15 height 18
click at [308, 436] on input "No" at bounding box center [312, 431] width 10 height 10
radio input "true"
click at [307, 520] on label "No" at bounding box center [314, 521] width 15 height 18
click at [307, 520] on input "No" at bounding box center [312, 517] width 10 height 10
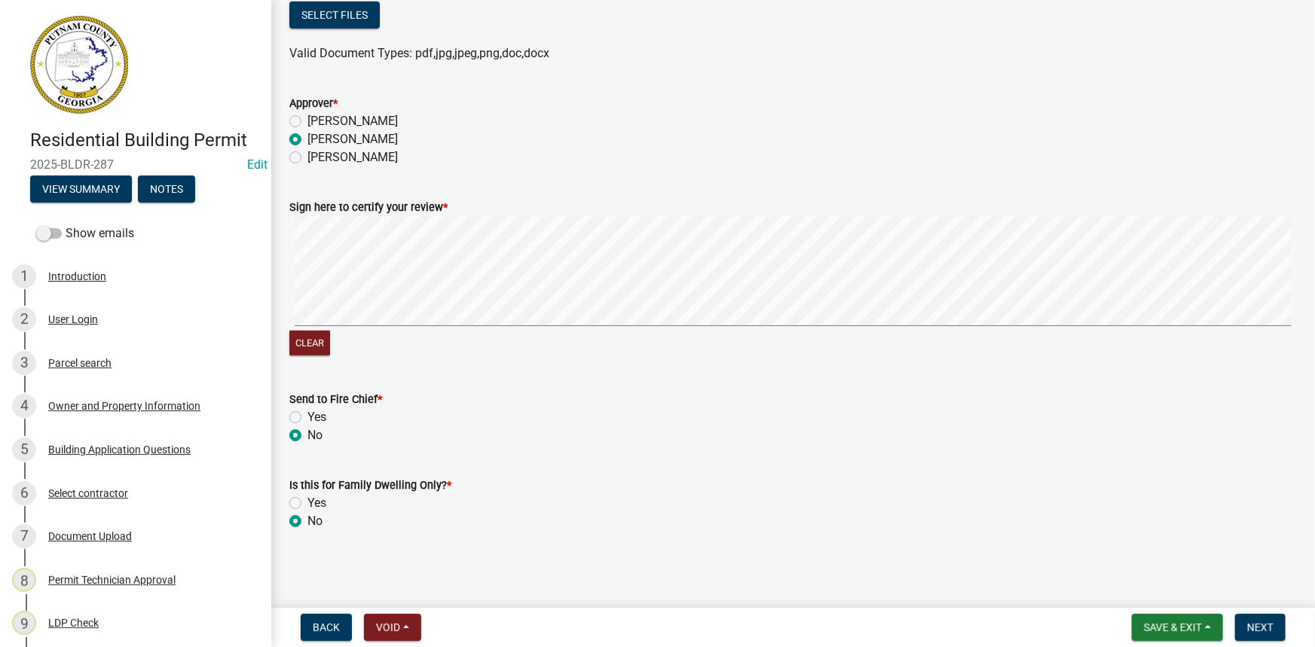
radio input "true"
click at [1262, 625] on span "Next" at bounding box center [1260, 628] width 26 height 12
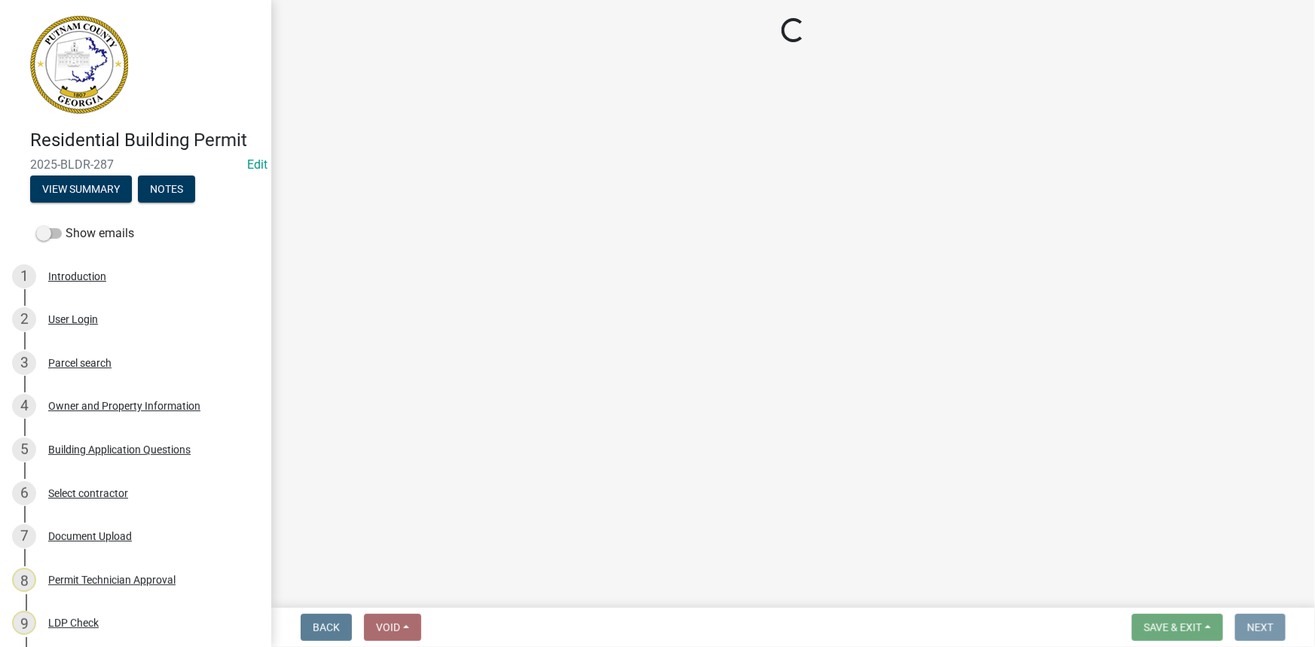
scroll to position [0, 0]
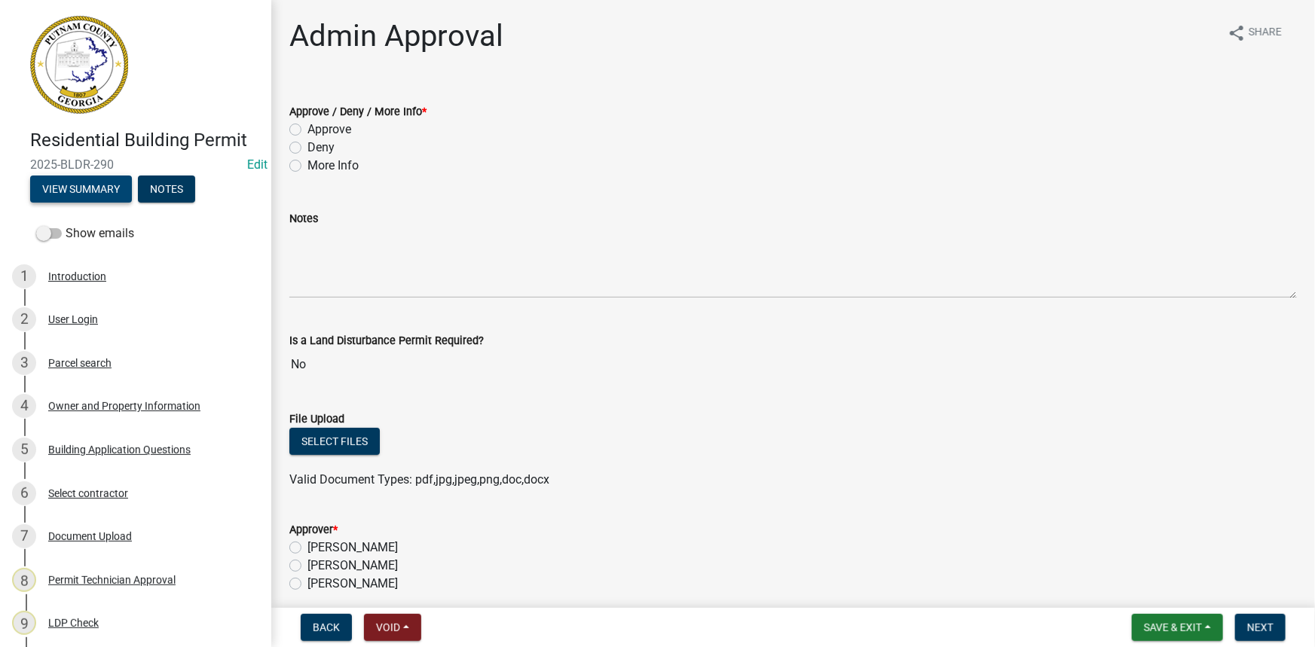
click at [104, 192] on button "View Summary" at bounding box center [81, 189] width 102 height 27
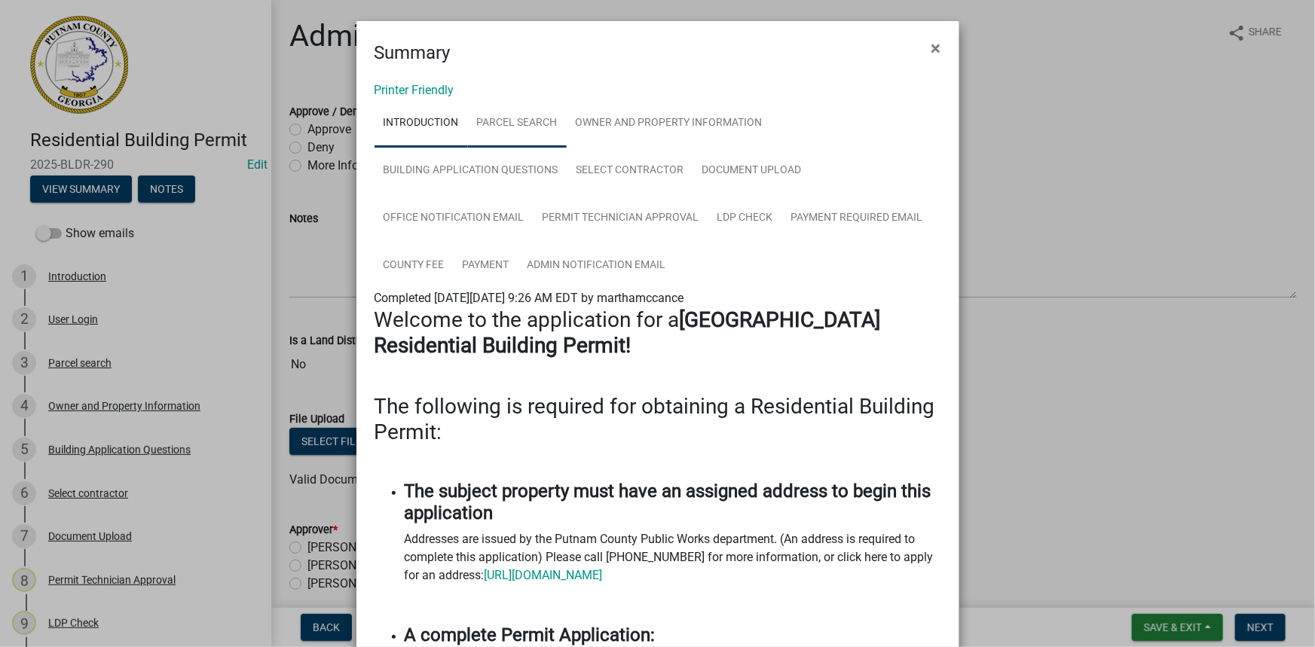
click at [518, 118] on link "Parcel search" at bounding box center [517, 123] width 99 height 48
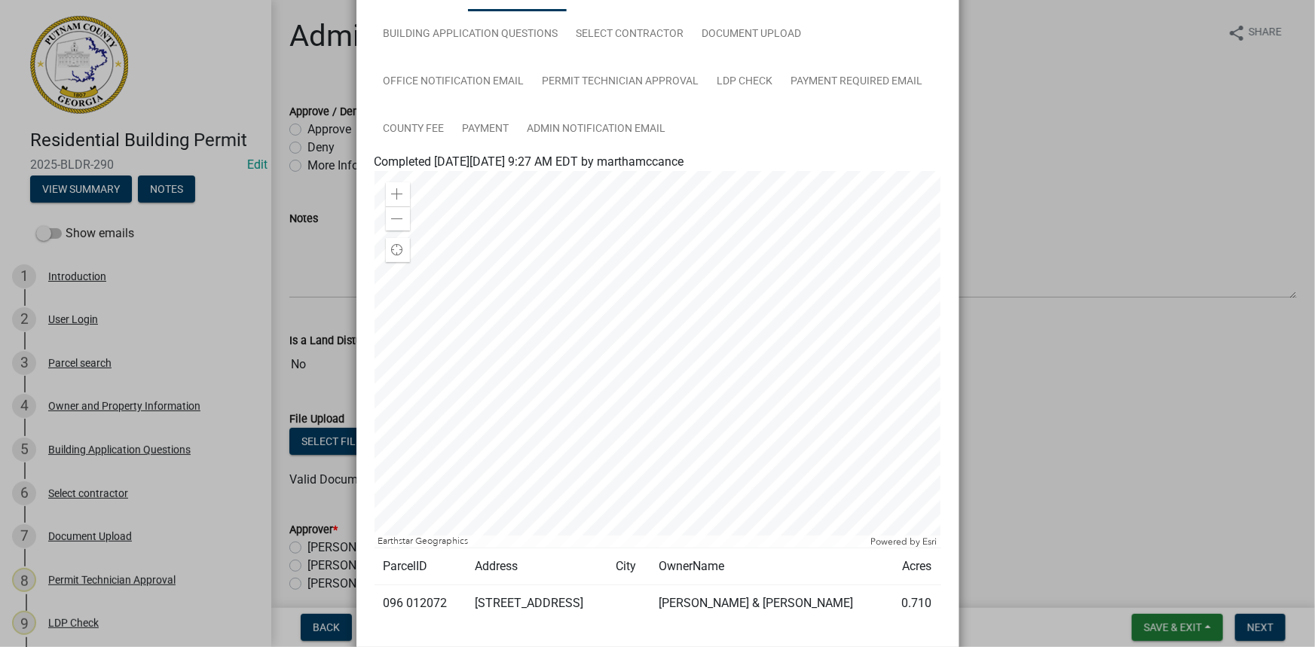
scroll to position [234, 0]
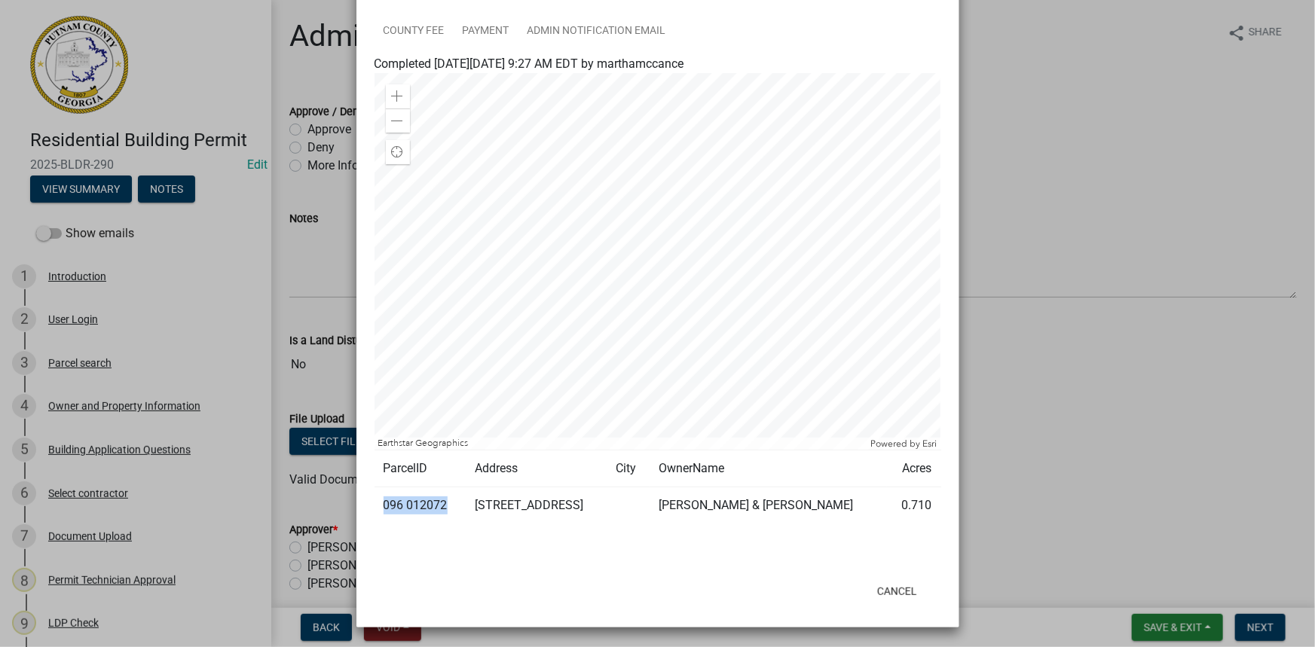
drag, startPoint x: 439, startPoint y: 507, endPoint x: 376, endPoint y: 506, distance: 63.3
click at [376, 506] on td "096 012072" at bounding box center [420, 505] width 92 height 37
copy td "096 012072"
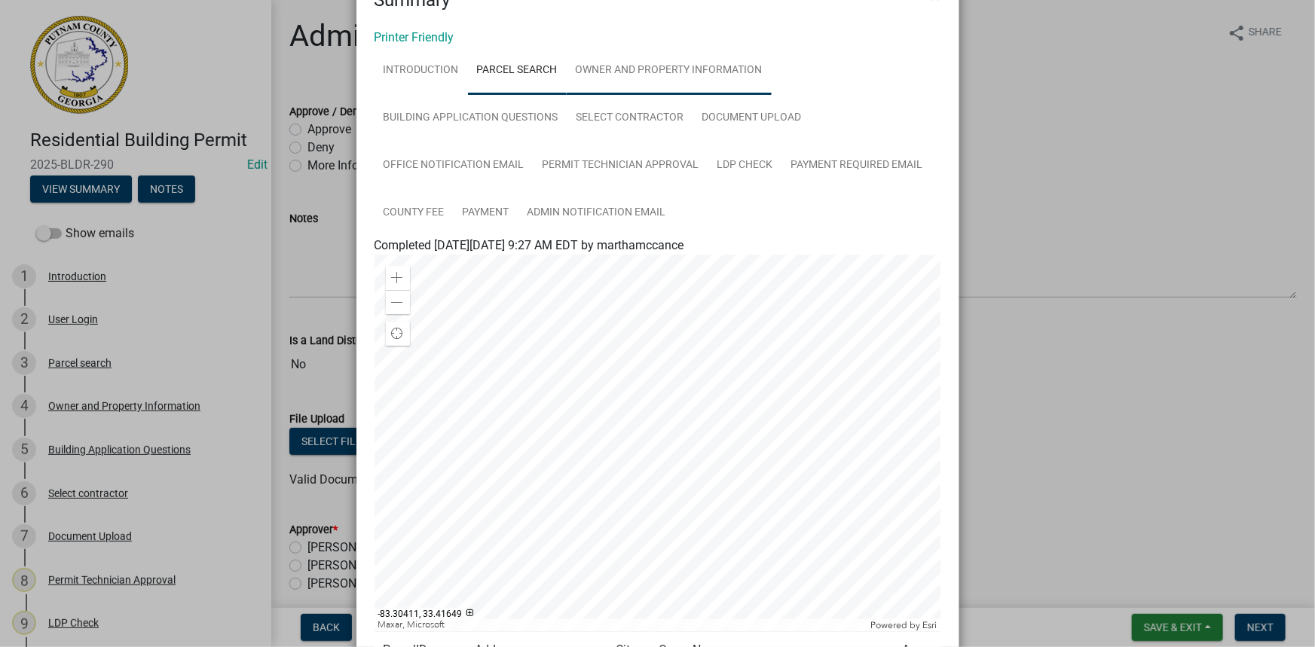
scroll to position [29, 0]
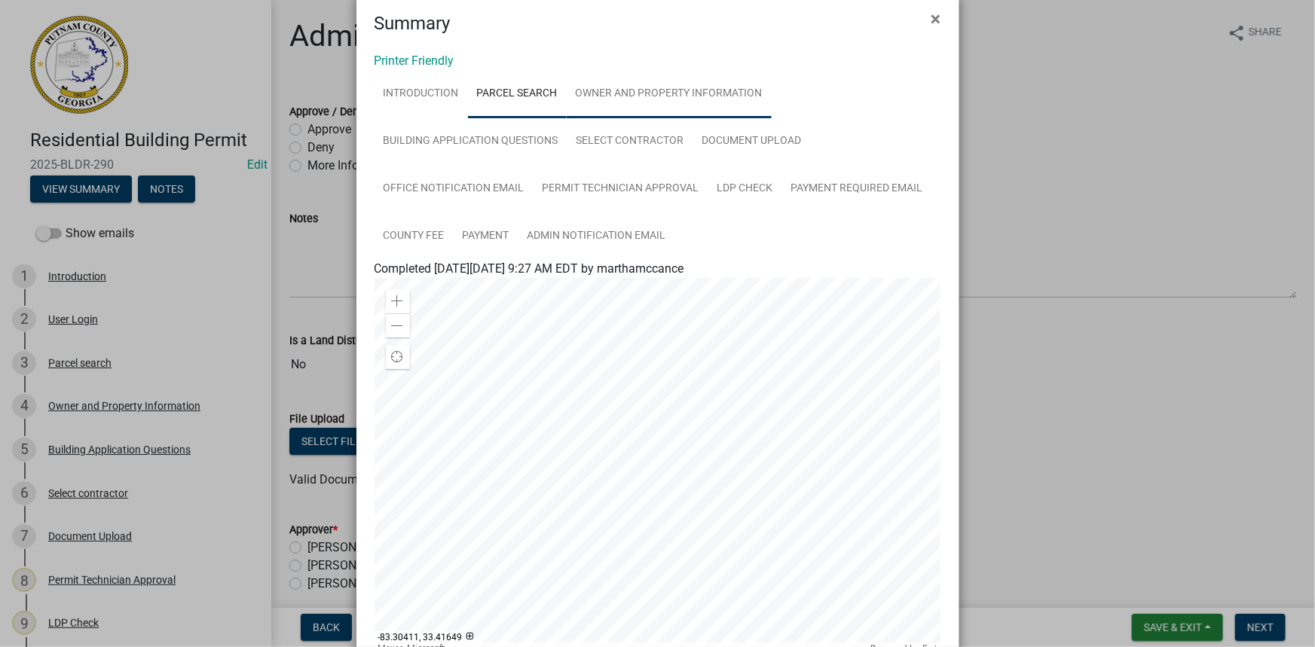
click at [611, 108] on link "Owner and Property Information" at bounding box center [669, 94] width 205 height 48
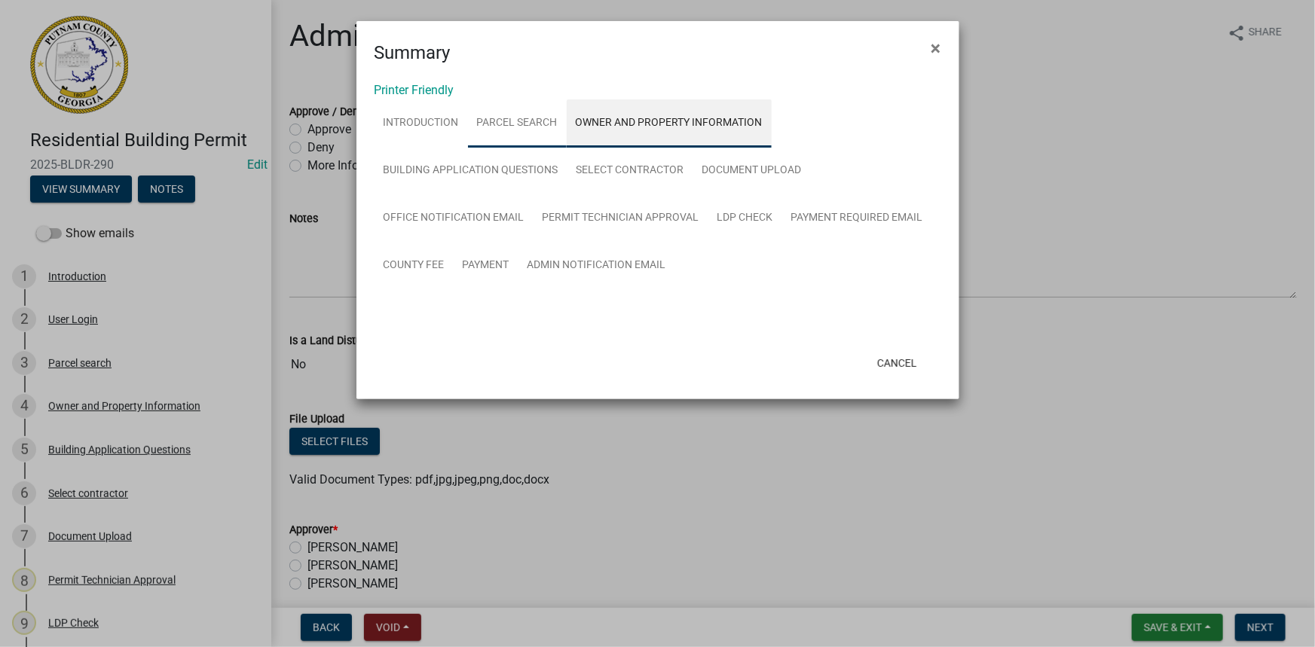
scroll to position [0, 0]
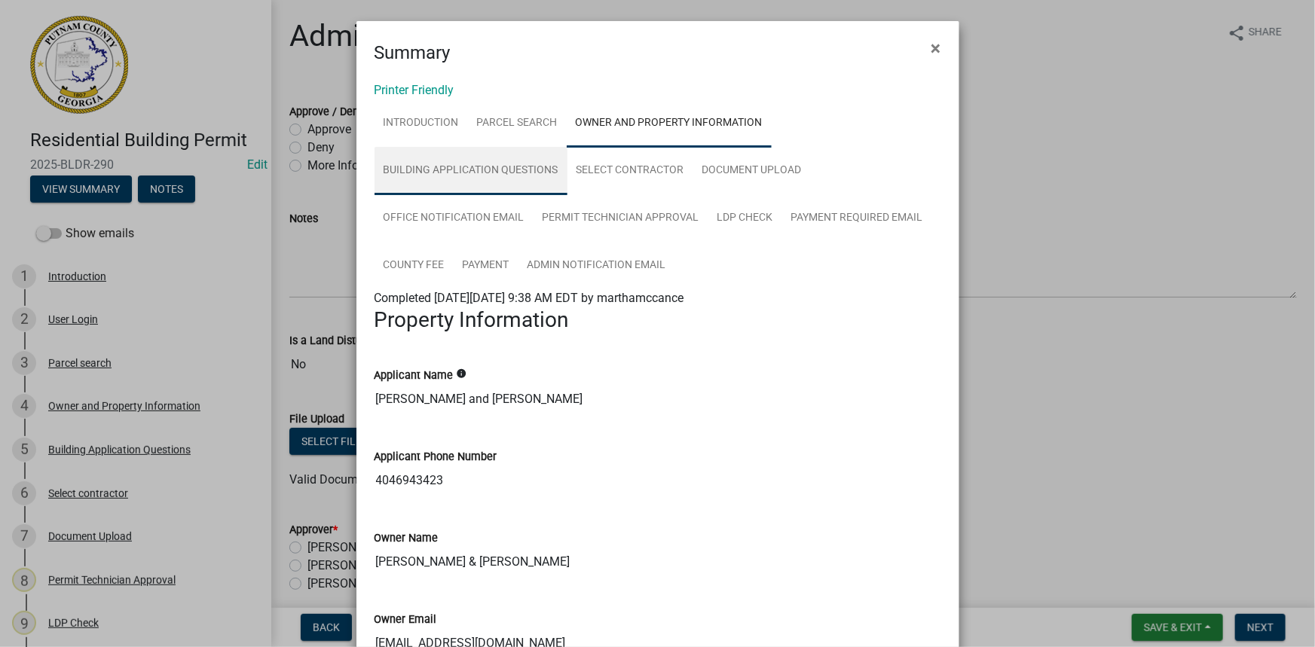
click at [484, 160] on link "Building Application Questions" at bounding box center [470, 171] width 193 height 48
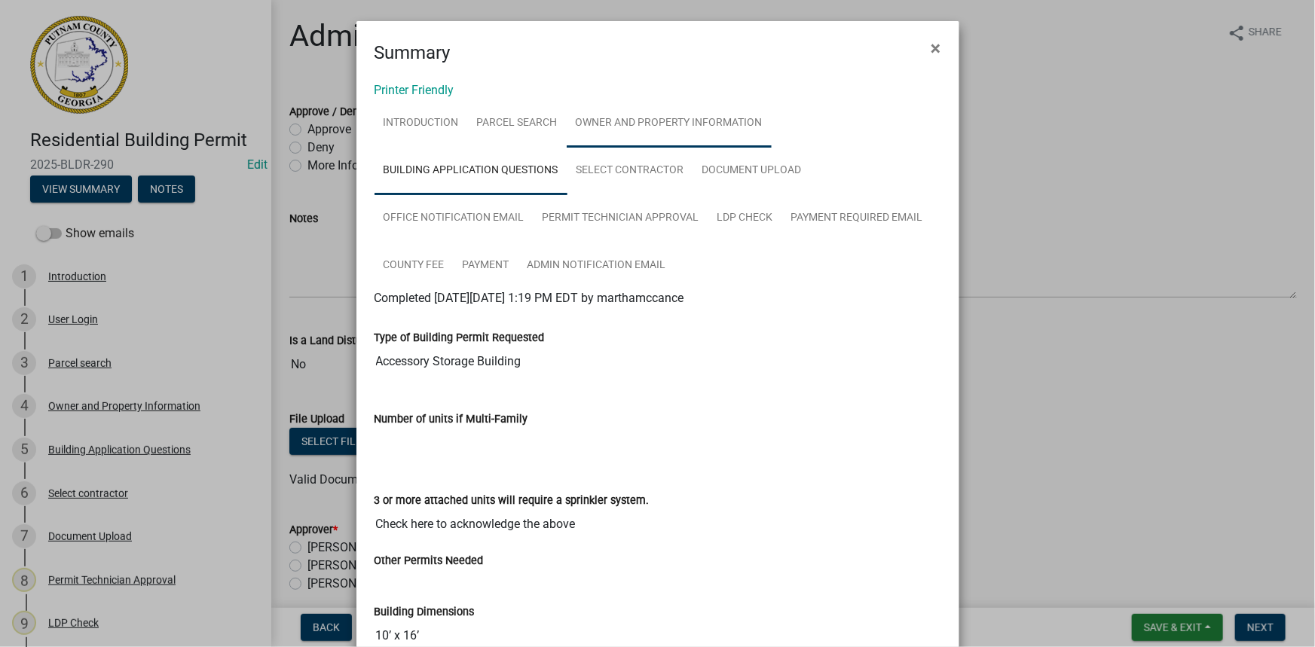
click at [619, 141] on link "Owner and Property Information" at bounding box center [669, 123] width 205 height 48
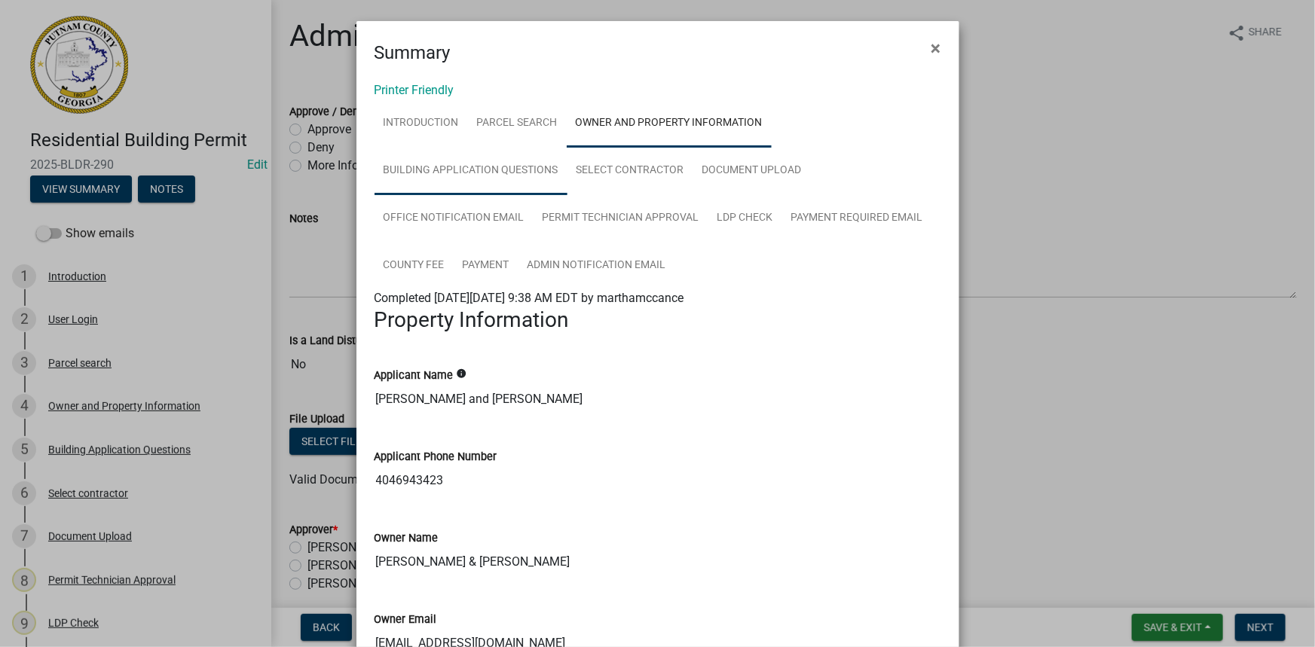
click at [533, 160] on link "Building Application Questions" at bounding box center [470, 171] width 193 height 48
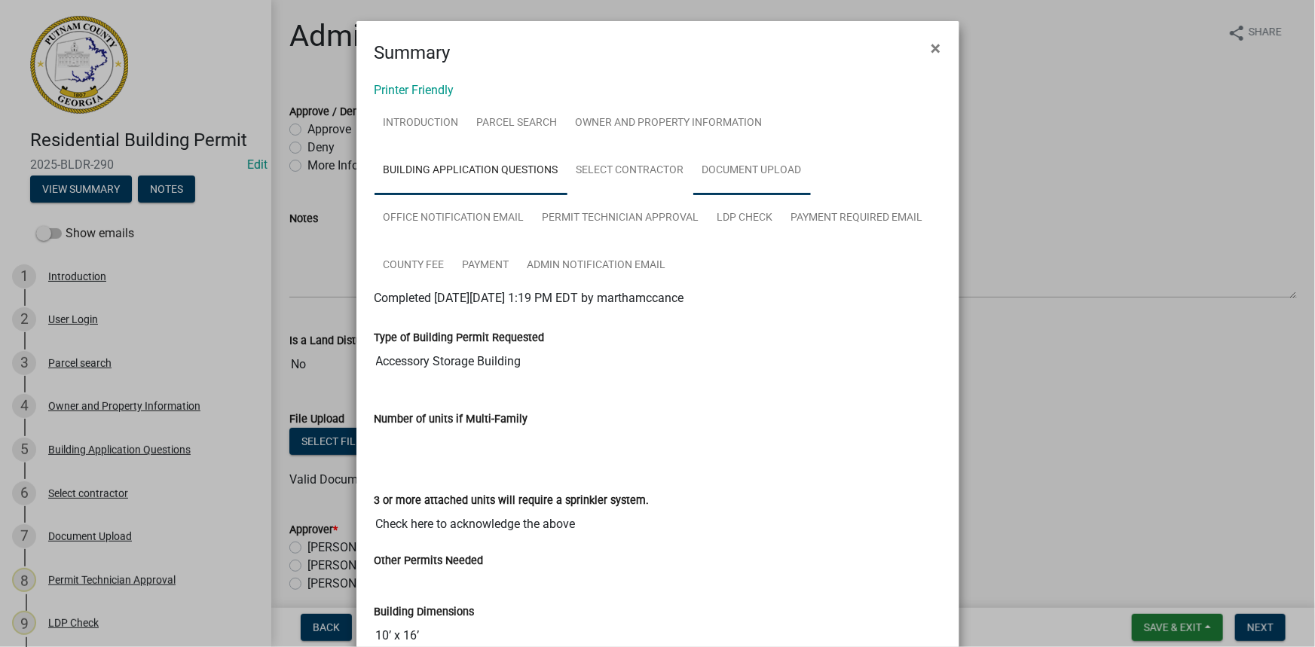
click at [754, 154] on link "Document Upload" at bounding box center [752, 171] width 118 height 48
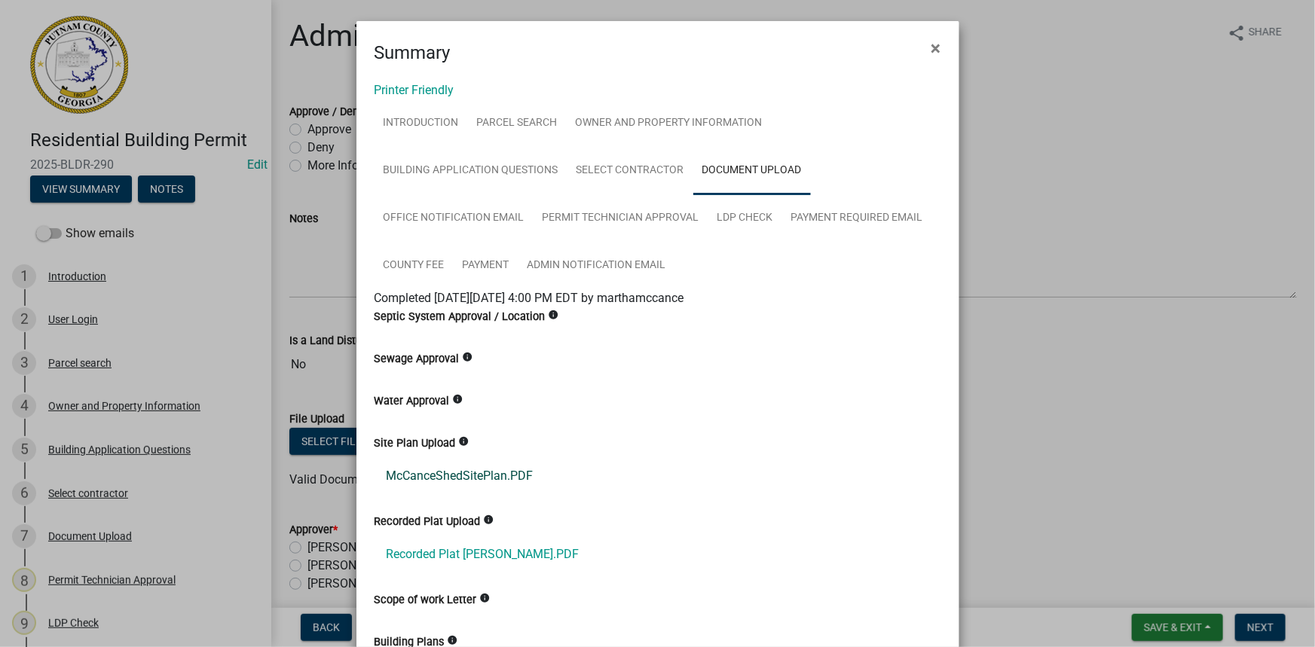
click at [460, 480] on link "McCanceShedSitePlan.PDF" at bounding box center [657, 476] width 567 height 36
click at [524, 550] on link "Recorded Plat McCance.PDF" at bounding box center [657, 554] width 567 height 36
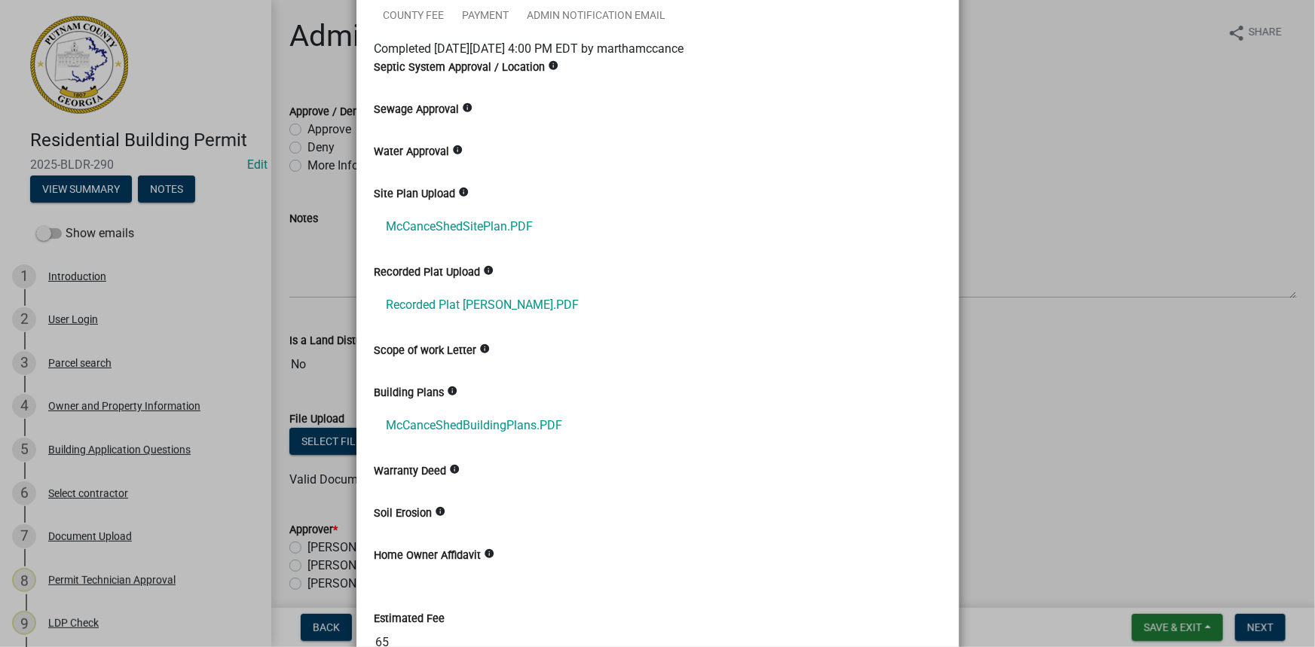
scroll to position [273, 0]
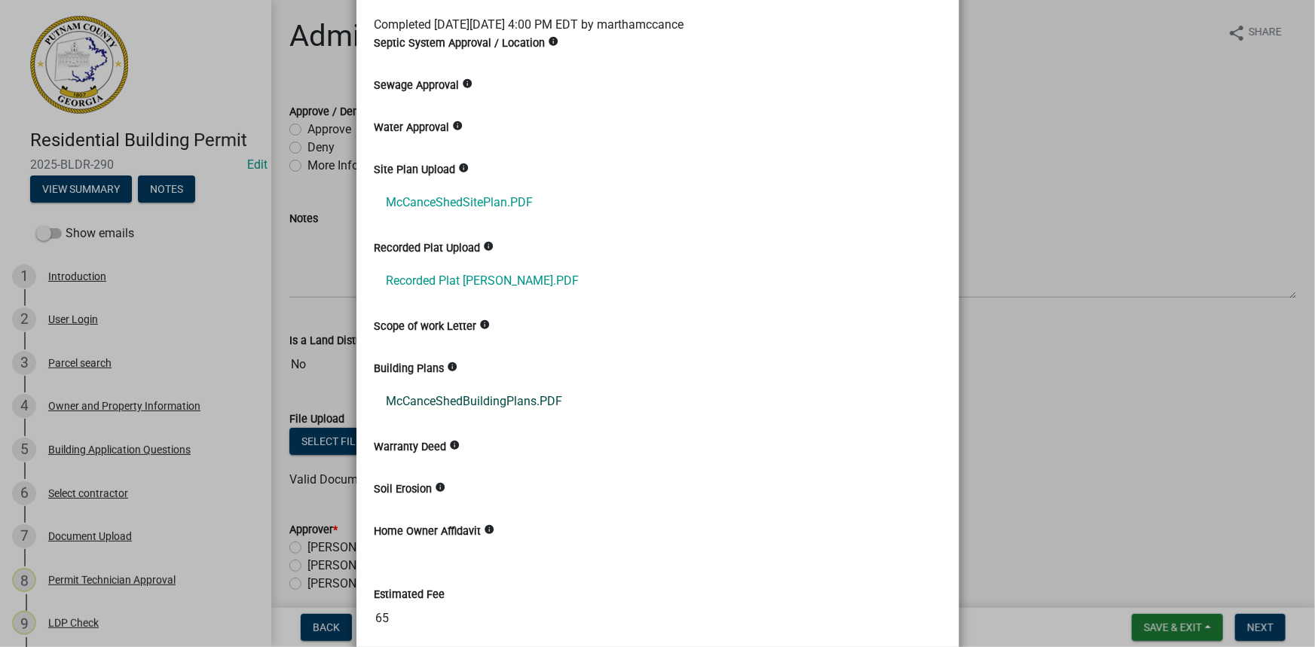
click at [512, 406] on link "McCanceShedBuildingPlans.PDF" at bounding box center [657, 402] width 567 height 36
click at [73, 450] on ngb-modal-window "Summary × Printer Friendly Introduction Parcel search Owner and Property Inform…" at bounding box center [657, 323] width 1315 height 647
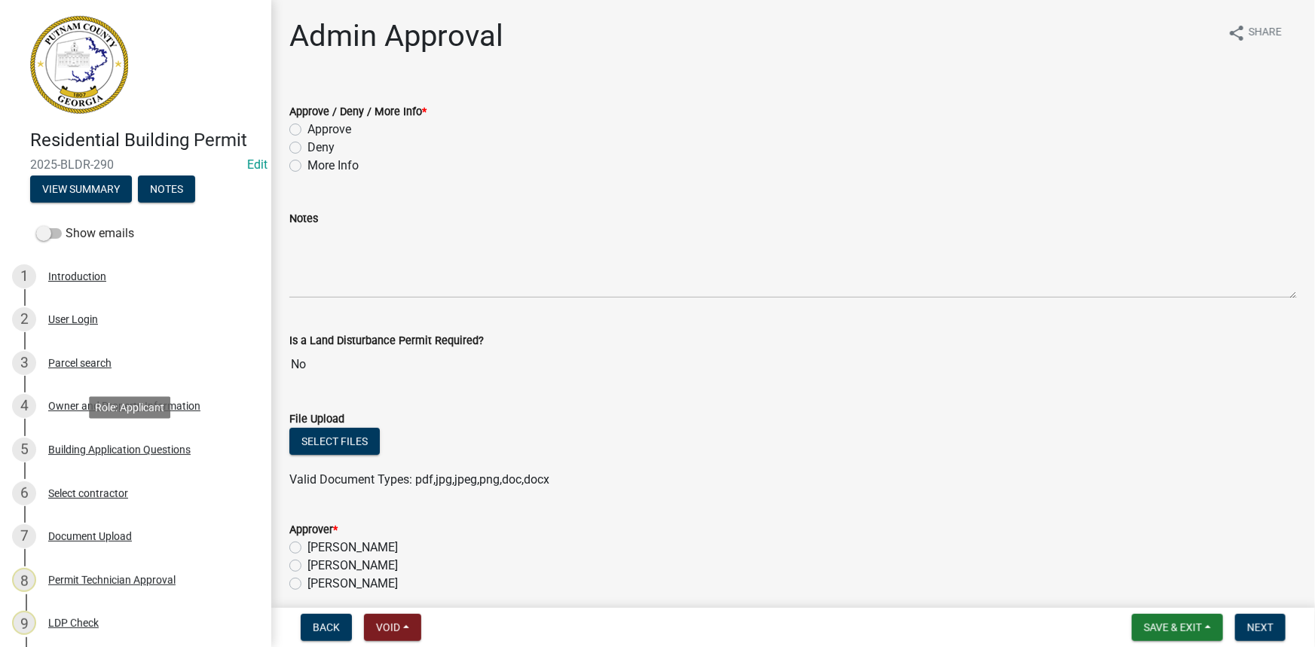
click at [73, 450] on div "Building Application Questions" at bounding box center [119, 450] width 142 height 11
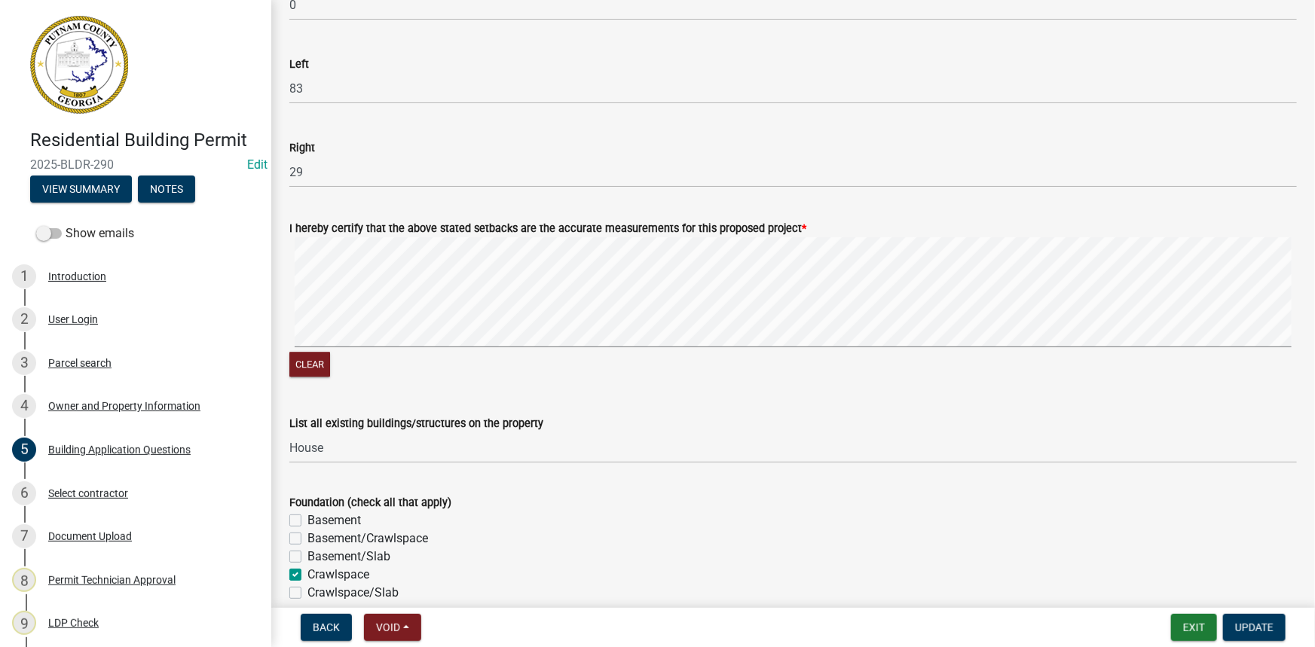
scroll to position [2192, 0]
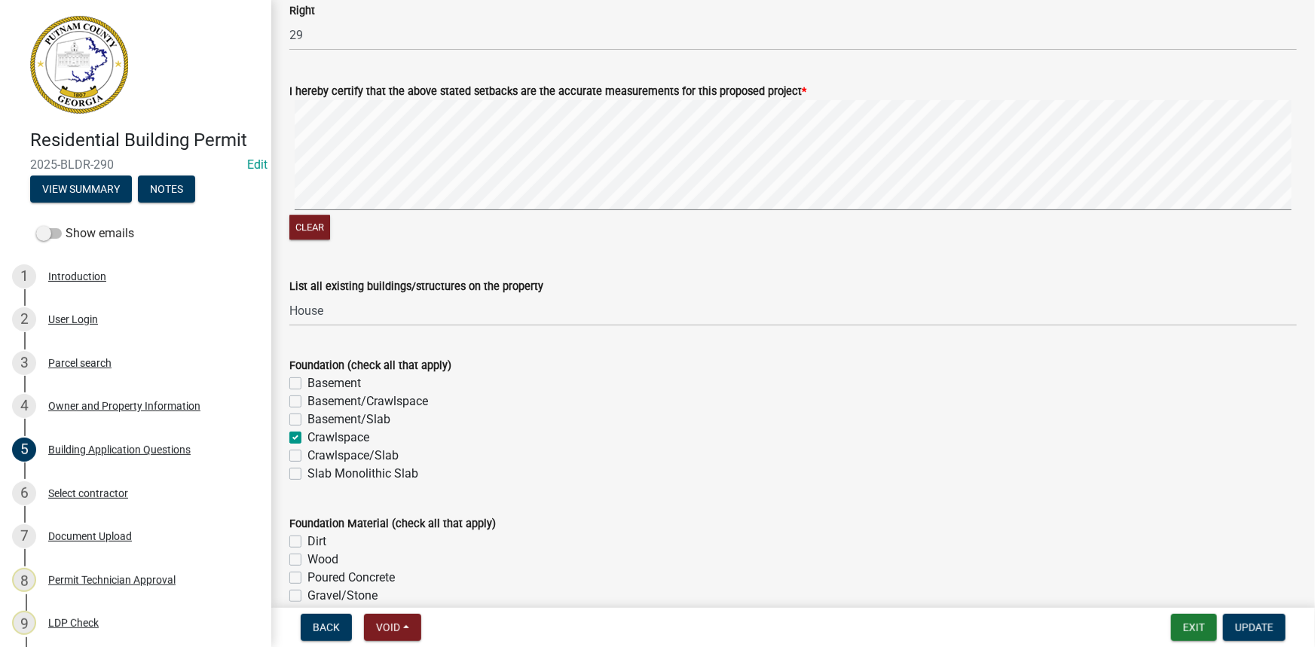
click at [307, 439] on label "Crawlspace" at bounding box center [338, 438] width 62 height 18
click at [307, 439] on input "Crawlspace" at bounding box center [312, 434] width 10 height 10
checkbox input "false"
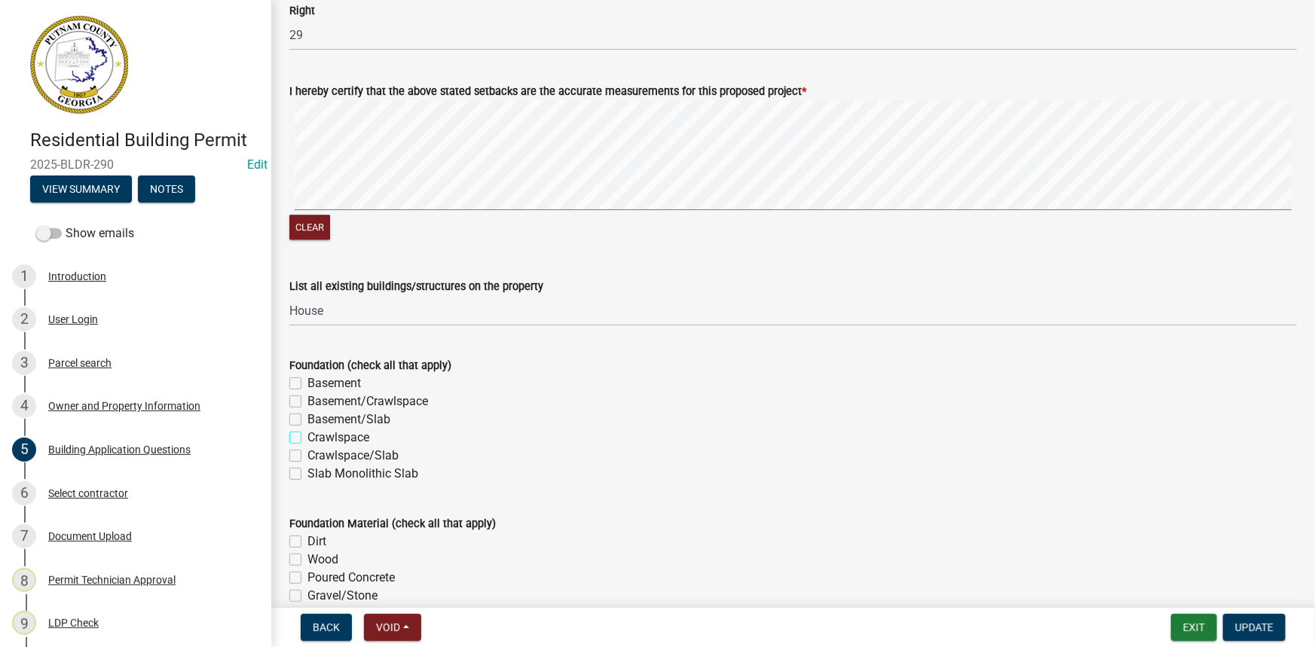
checkbox input "false"
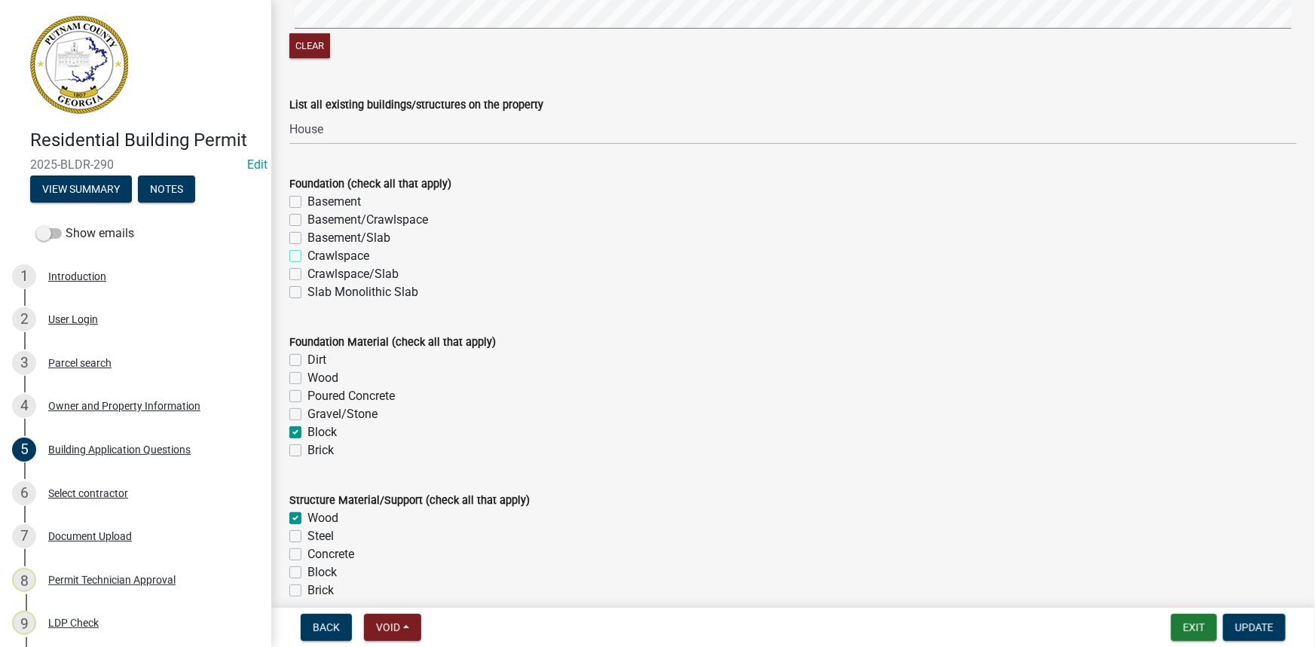
scroll to position [2397, 0]
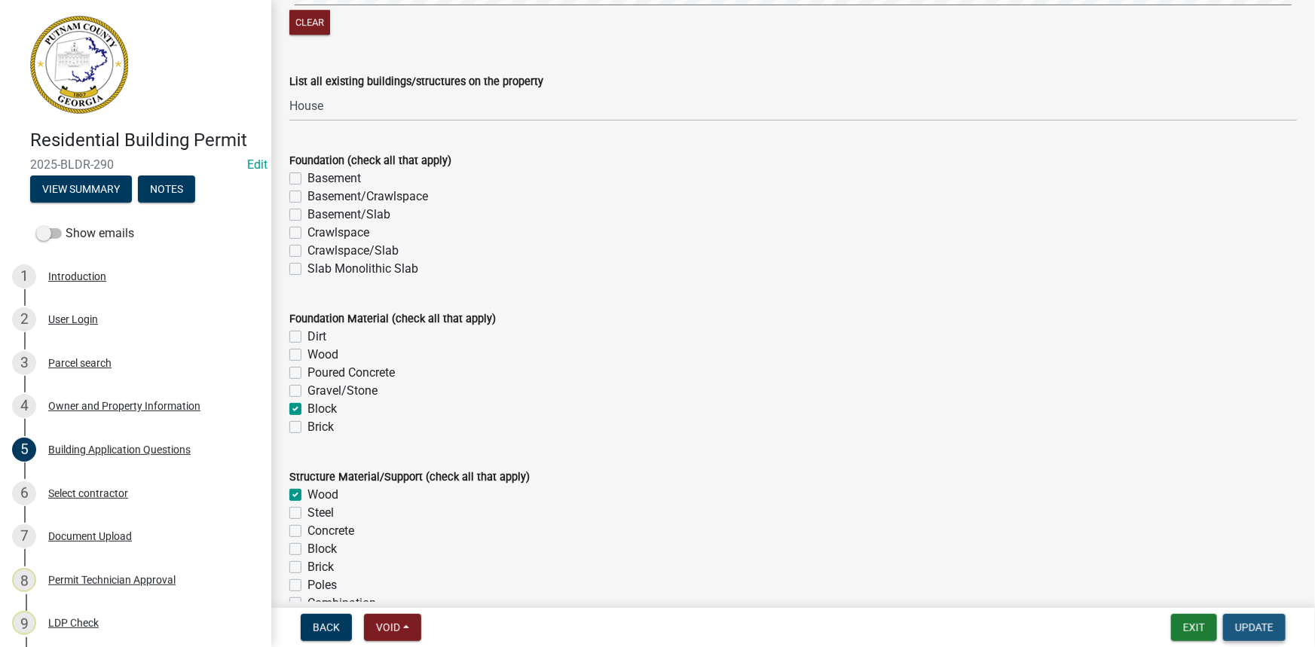
click at [1251, 625] on span "Update" at bounding box center [1254, 628] width 38 height 12
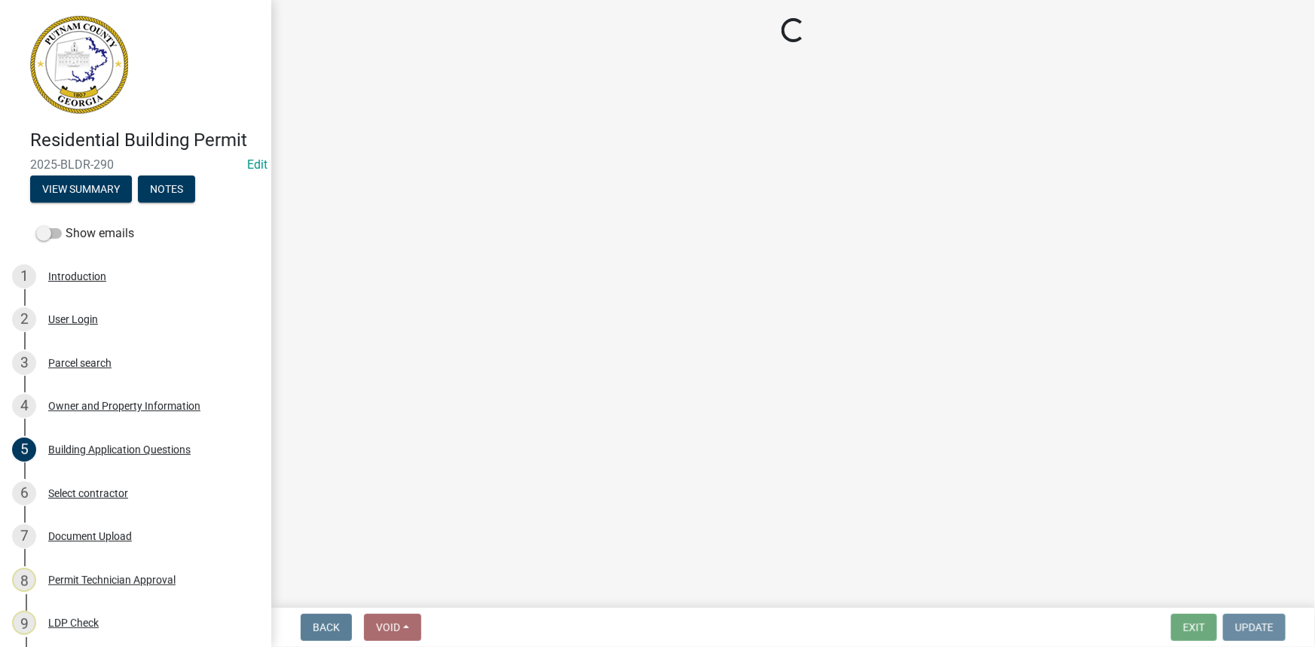
scroll to position [0, 0]
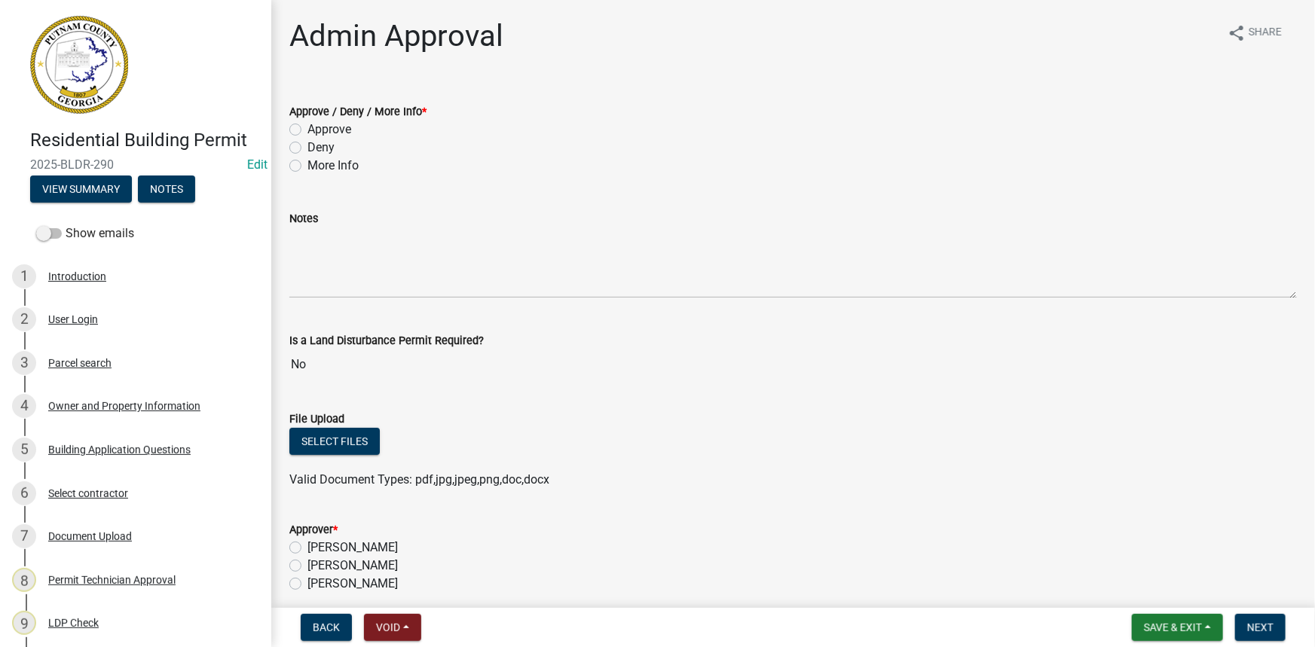
click at [323, 127] on label "Approve" at bounding box center [329, 130] width 44 height 18
click at [317, 127] on input "Approve" at bounding box center [312, 126] width 10 height 10
radio input "true"
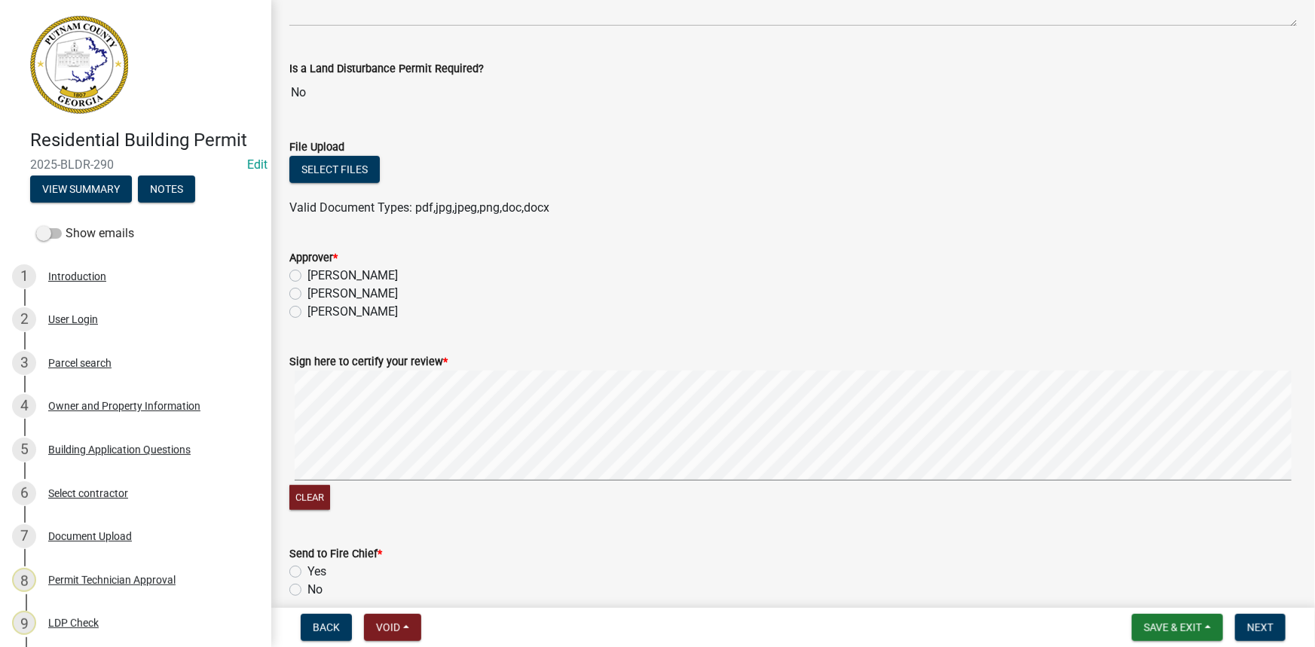
scroll to position [273, 0]
click at [390, 292] on label "Courtney Andrews" at bounding box center [352, 292] width 90 height 18
click at [317, 292] on input "Courtney Andrews" at bounding box center [312, 288] width 10 height 10
radio input "true"
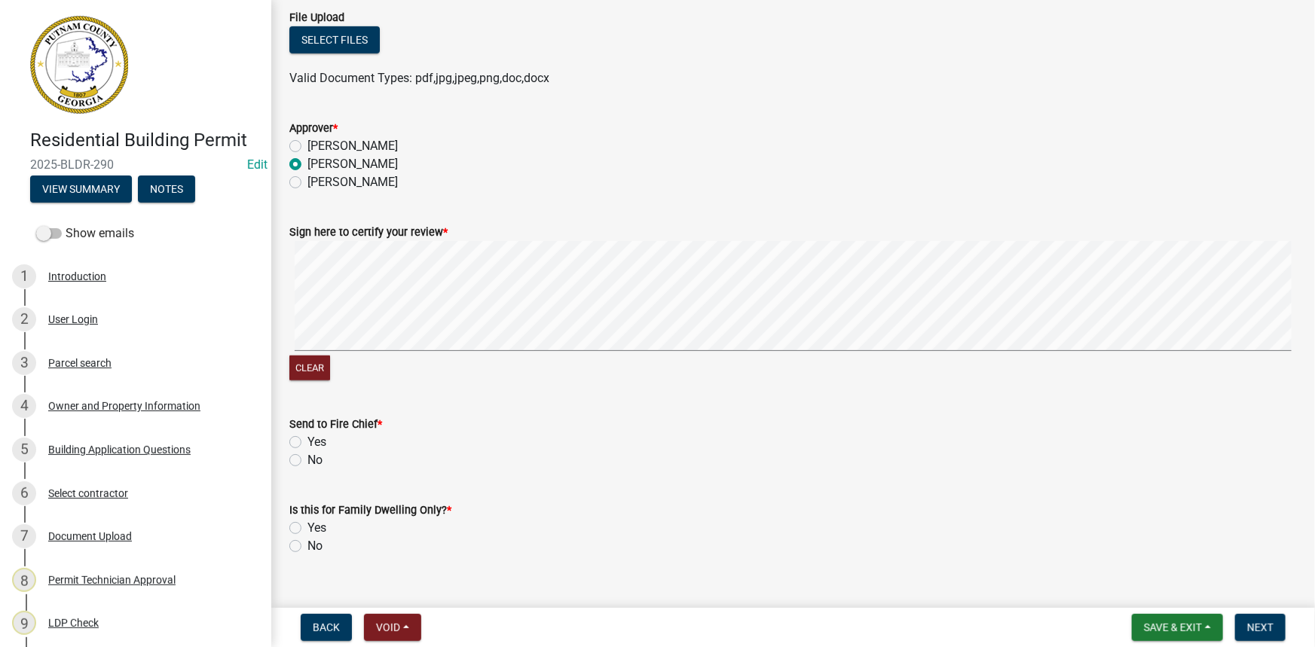
scroll to position [411, 0]
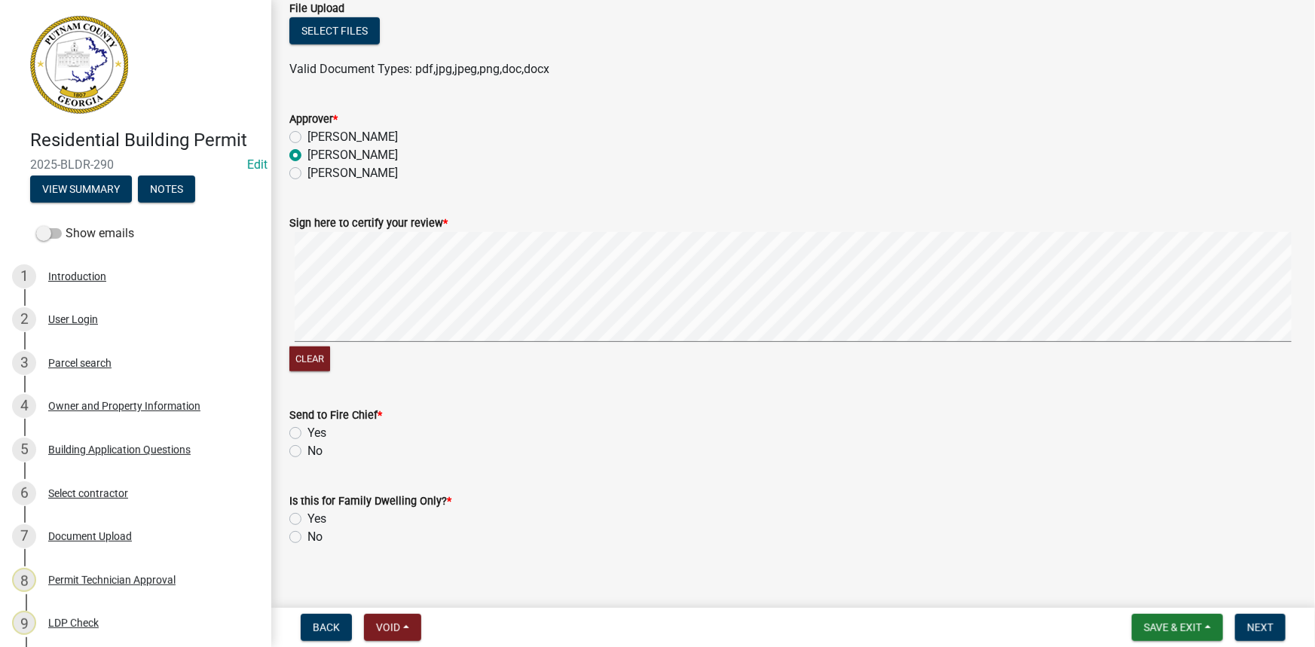
click at [307, 451] on label "No" at bounding box center [314, 451] width 15 height 18
click at [307, 451] on input "No" at bounding box center [312, 447] width 10 height 10
radio input "true"
click at [307, 539] on label "No" at bounding box center [314, 537] width 15 height 18
click at [307, 538] on input "No" at bounding box center [312, 533] width 10 height 10
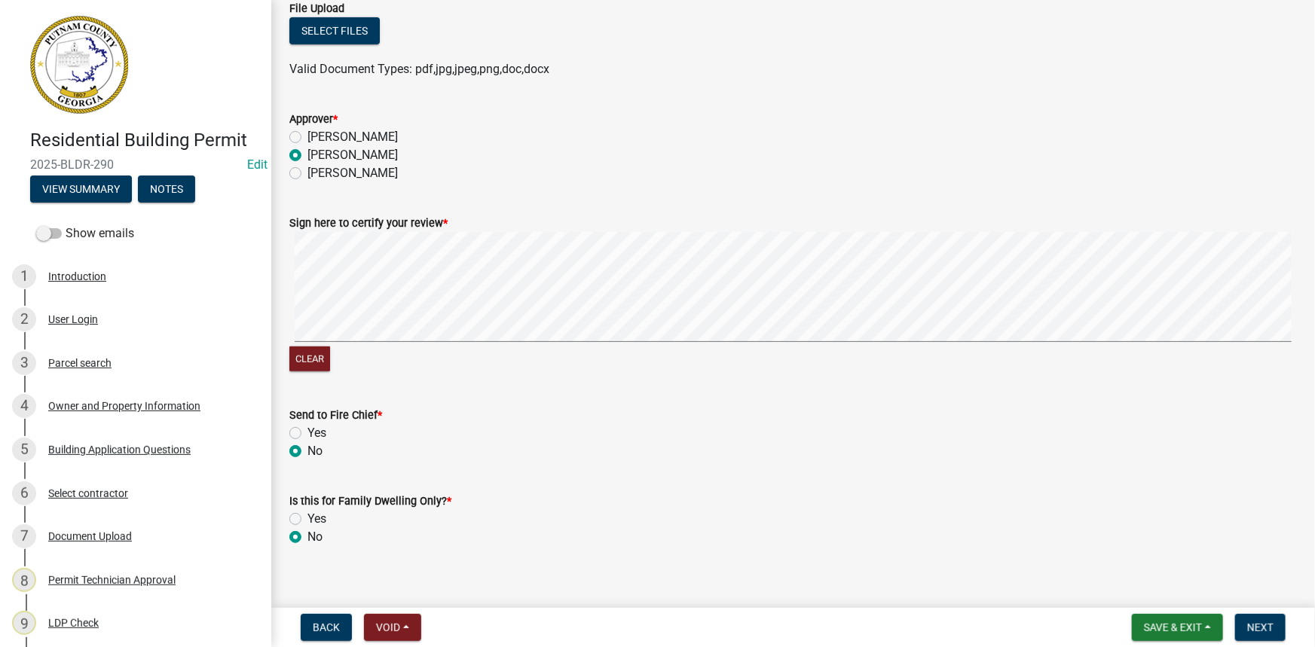
radio input "true"
click at [1261, 633] on span "Next" at bounding box center [1260, 628] width 26 height 12
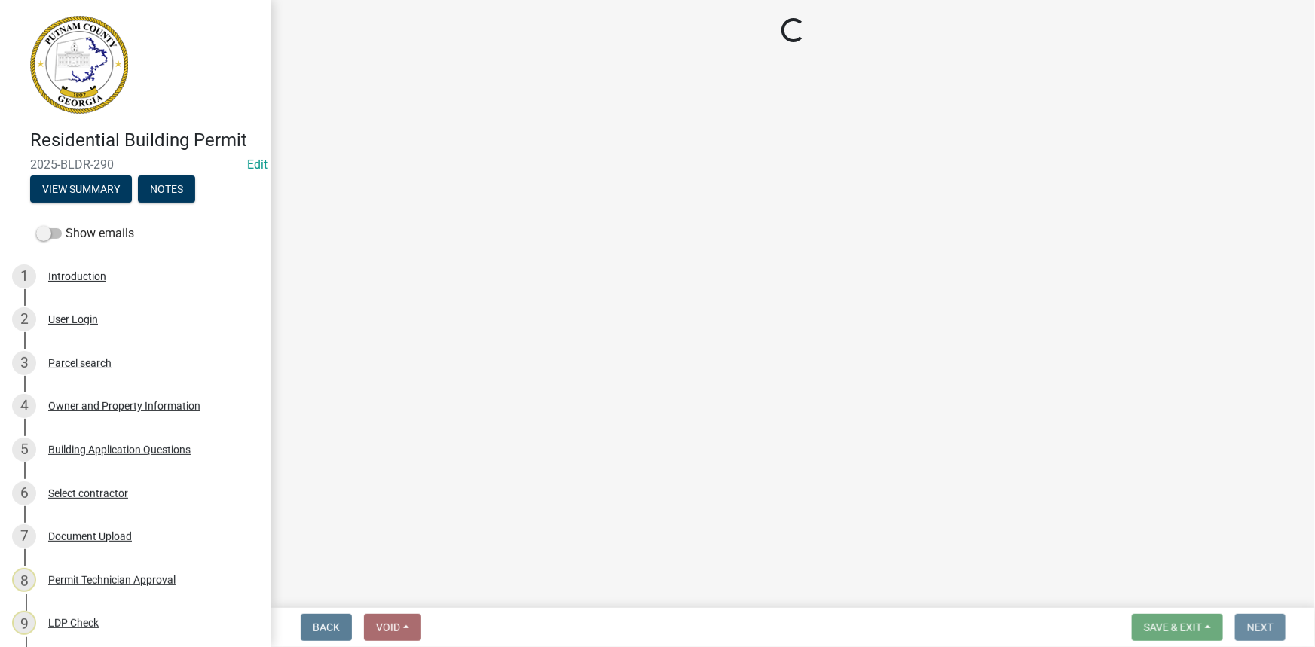
scroll to position [0, 0]
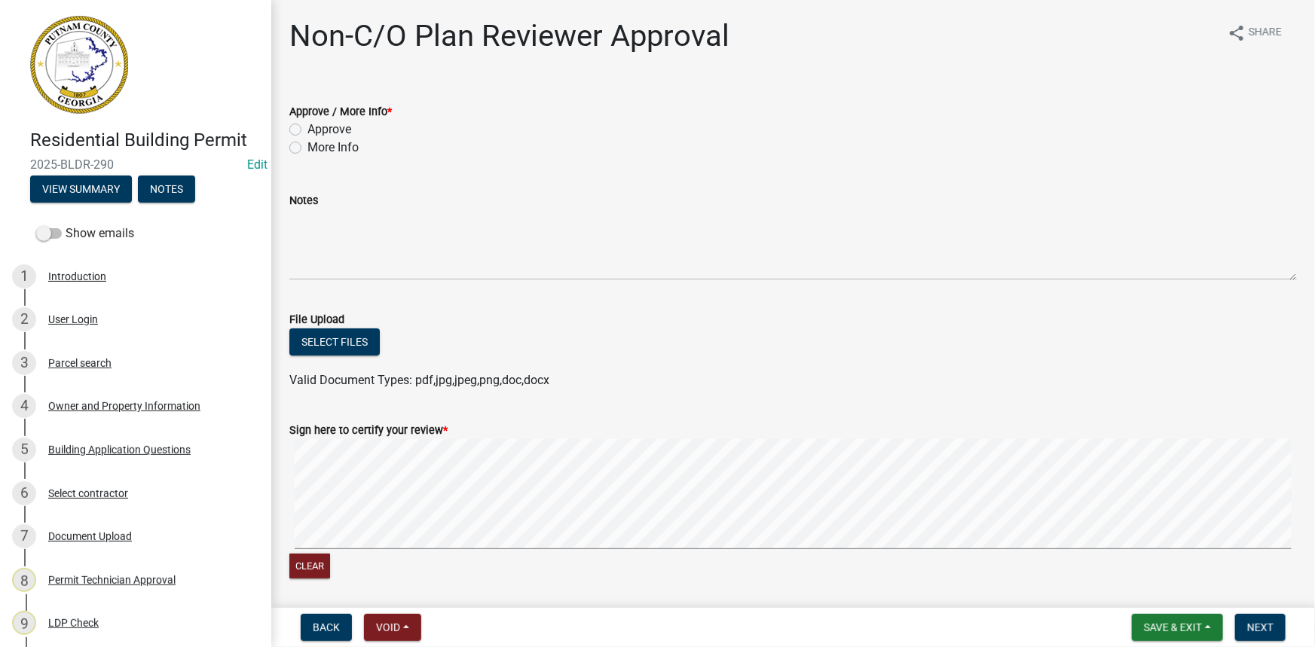
click at [332, 122] on label "Approve" at bounding box center [329, 130] width 44 height 18
click at [317, 122] on input "Approve" at bounding box center [312, 126] width 10 height 10
radio input "true"
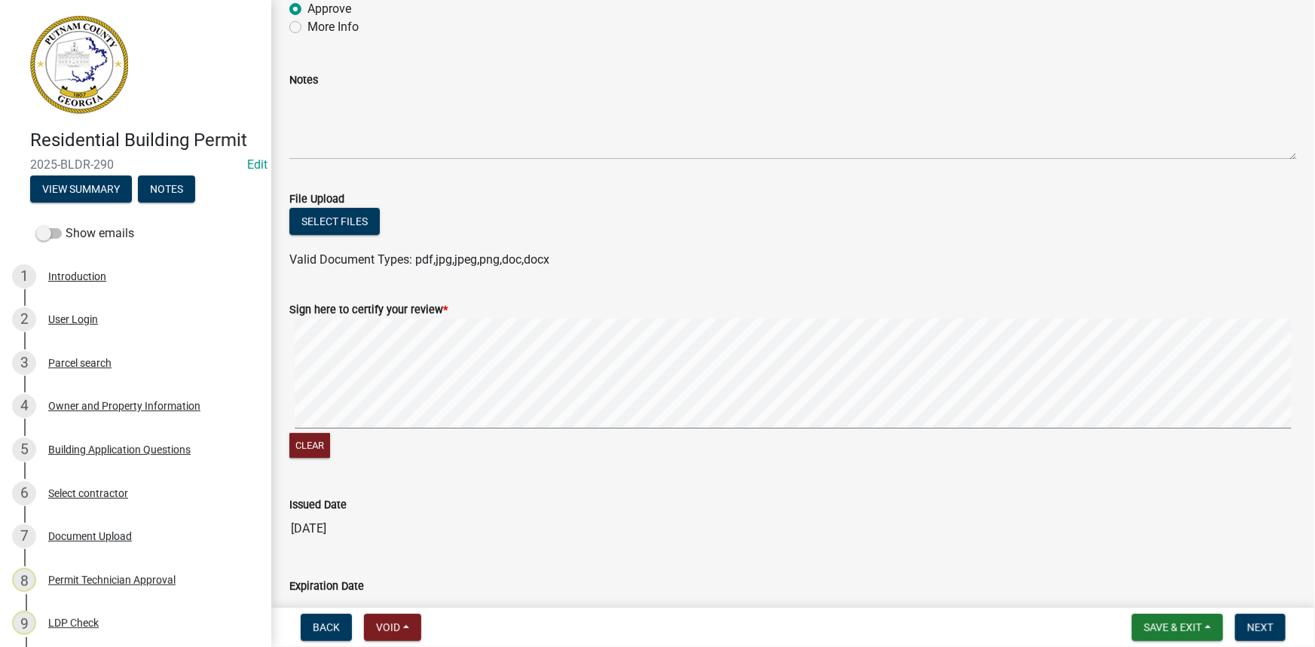
scroll to position [215, 0]
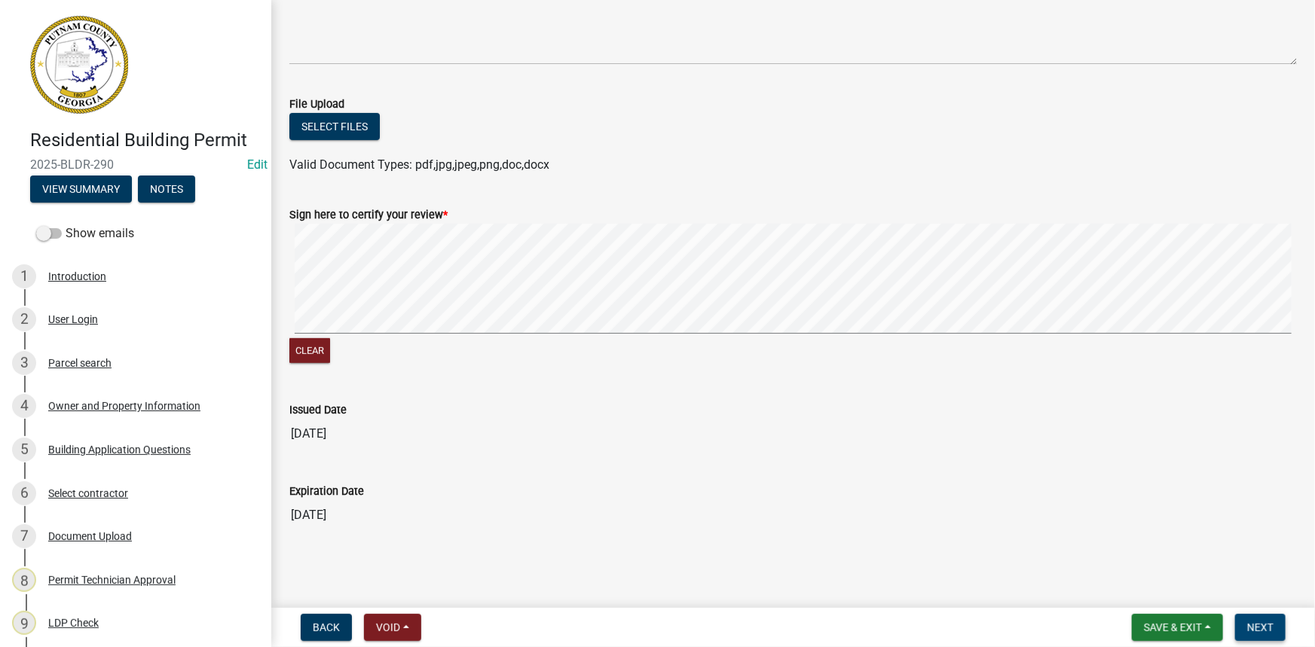
click at [1266, 629] on span "Next" at bounding box center [1260, 628] width 26 height 12
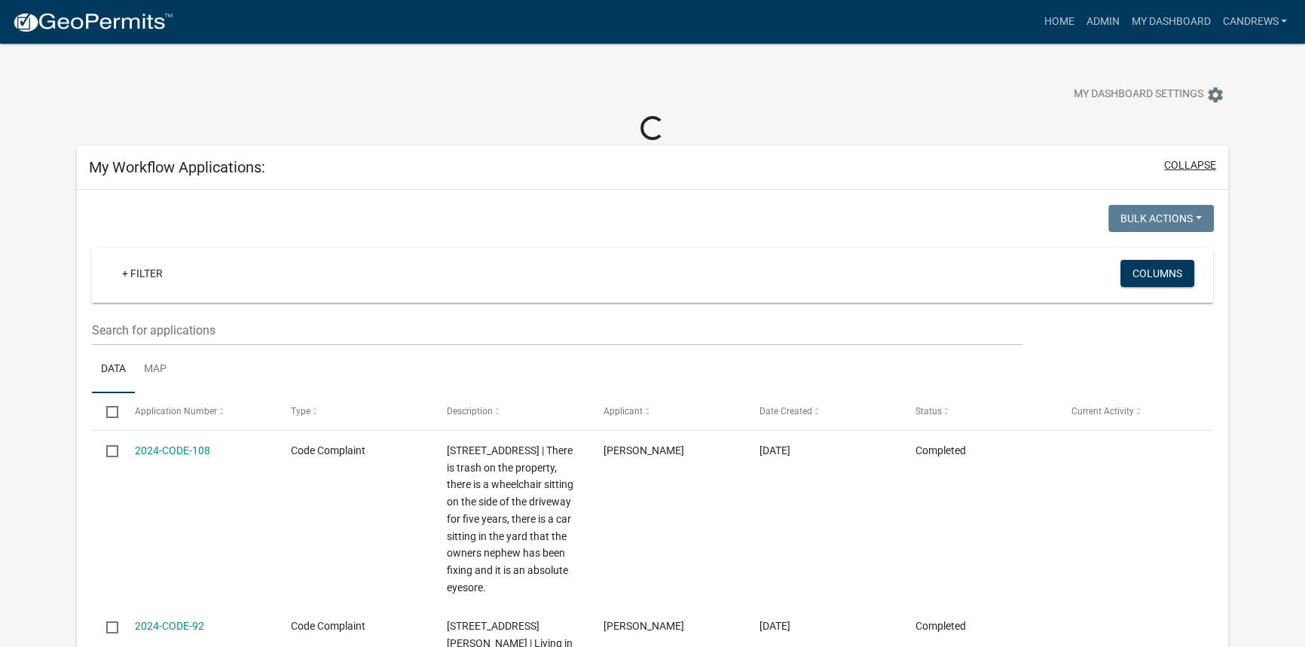
click at [1177, 166] on button "collapse" at bounding box center [1190, 165] width 52 height 16
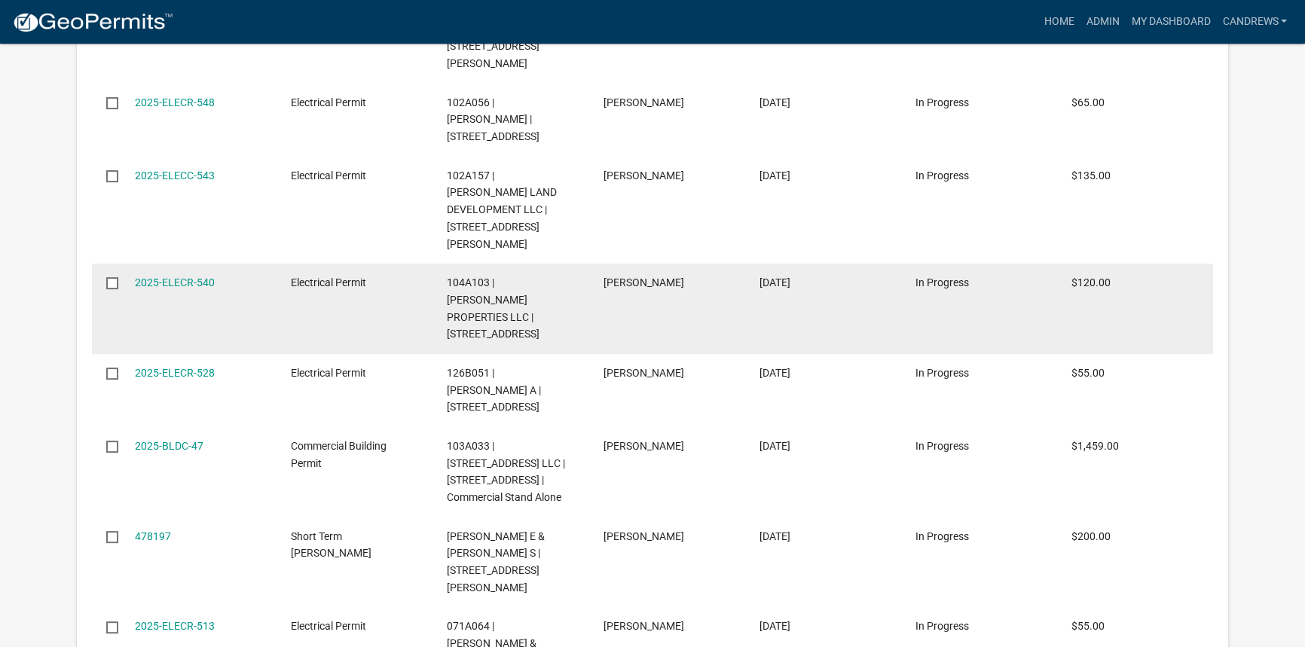
select select "2: 50"
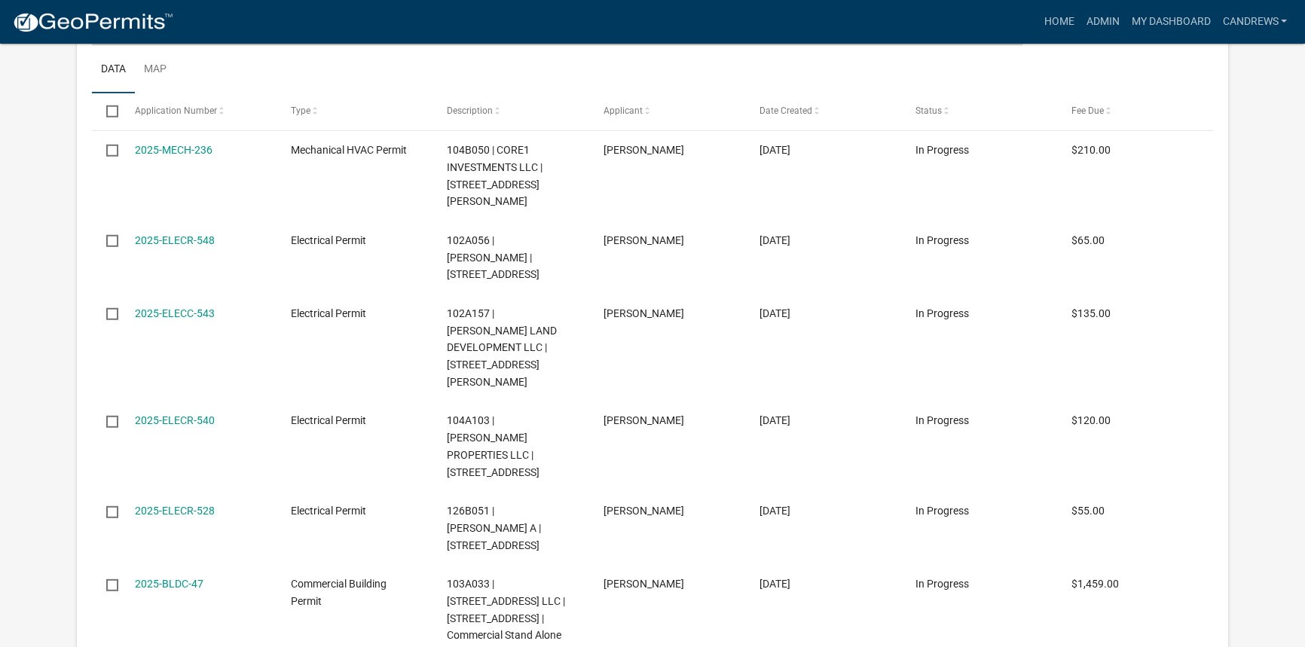
scroll to position [5187, 0]
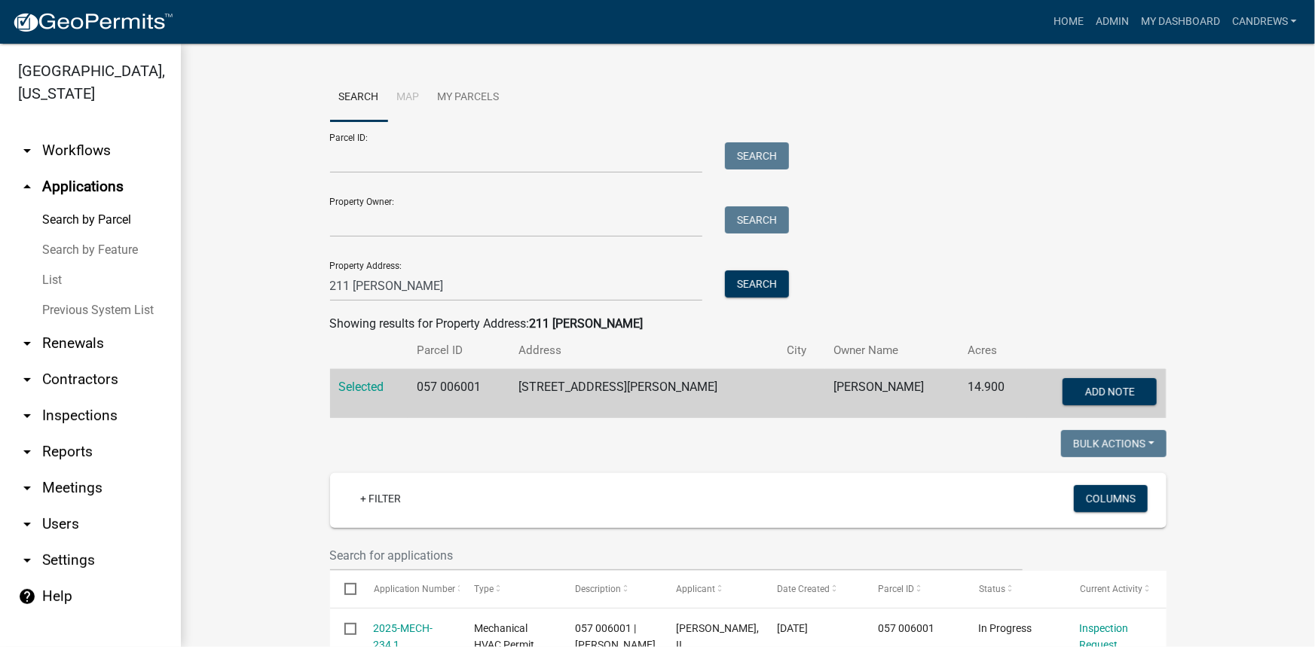
scroll to position [273, 0]
